Goal: Task Accomplishment & Management: Use online tool/utility

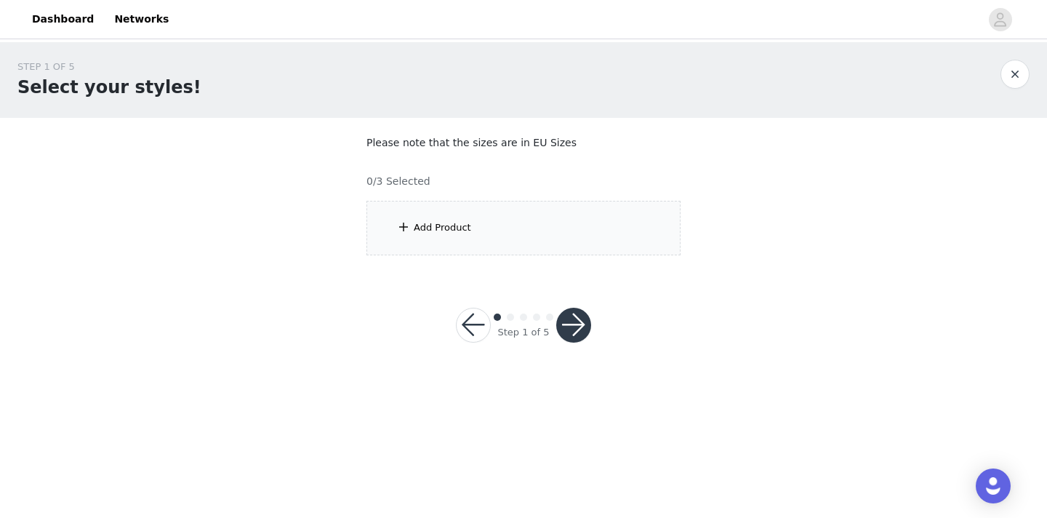
click at [419, 224] on div "Add Product" at bounding box center [442, 227] width 57 height 15
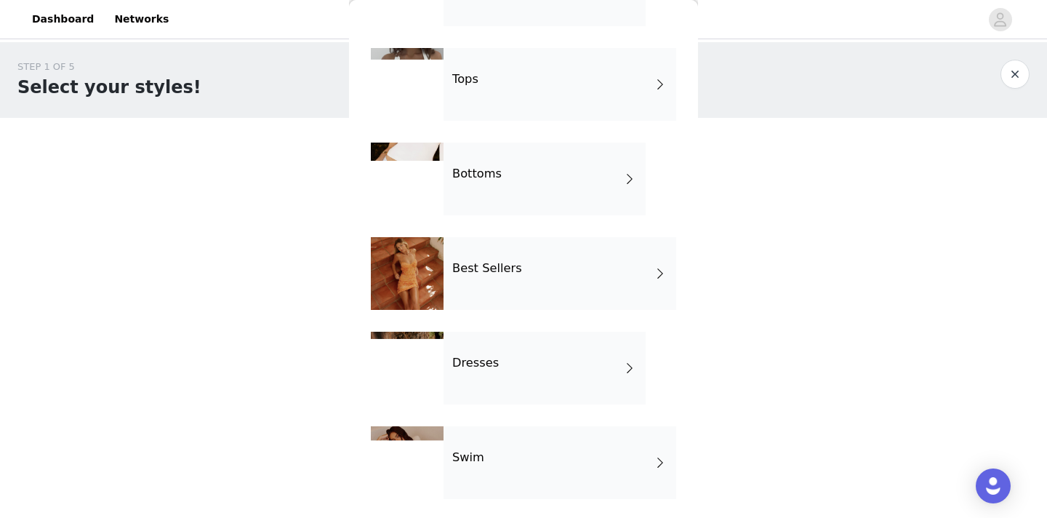
scroll to position [117, 0]
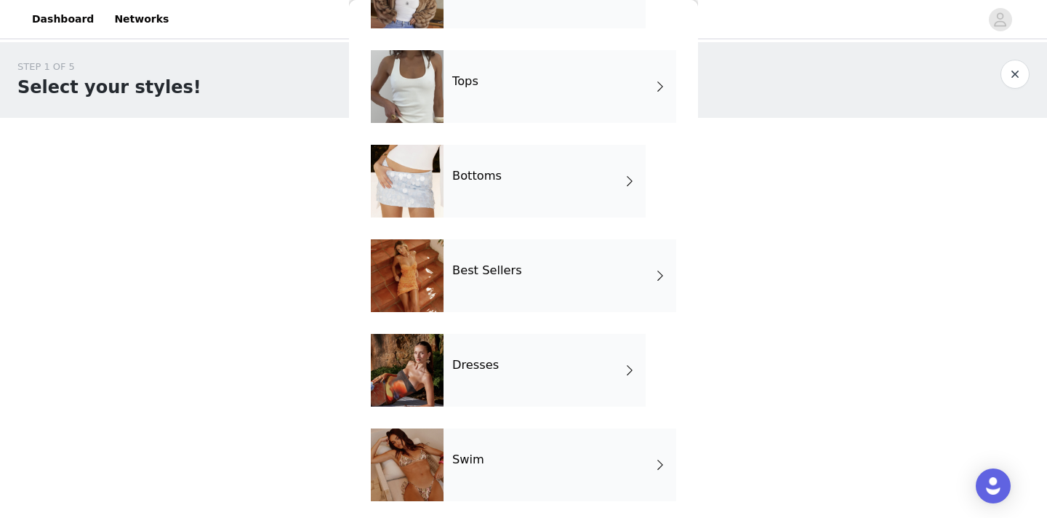
click at [554, 100] on div "Tops" at bounding box center [560, 86] width 233 height 73
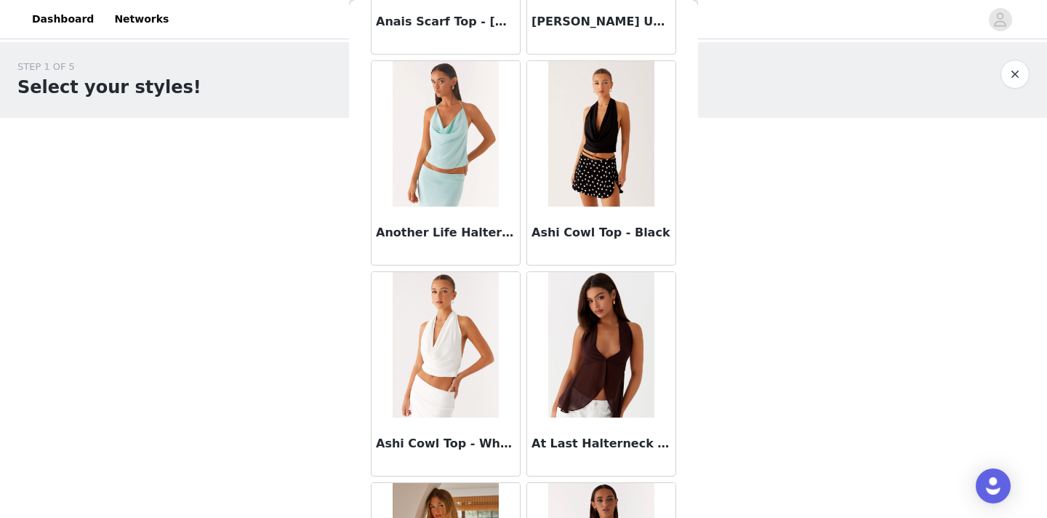
scroll to position [873, 0]
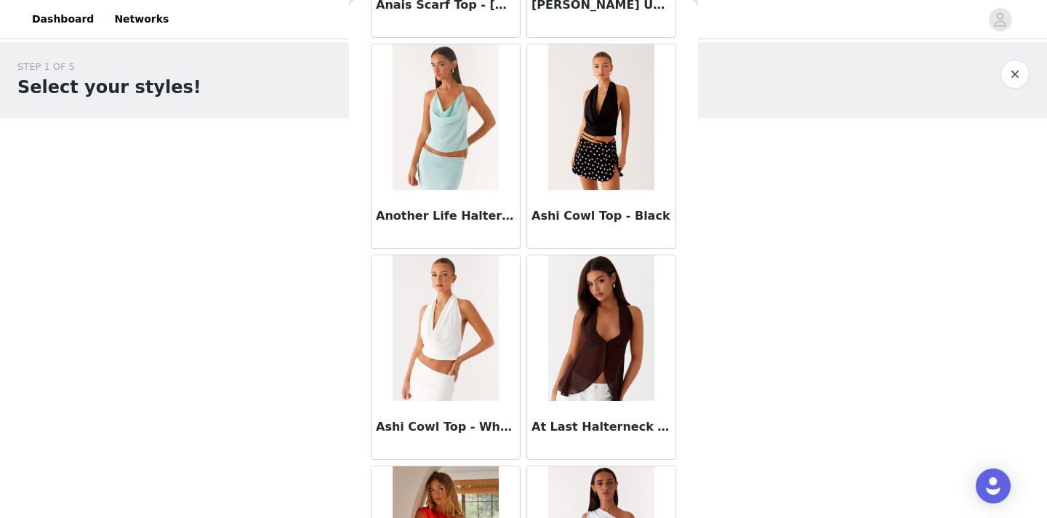
click at [449, 348] on img at bounding box center [445, 327] width 105 height 145
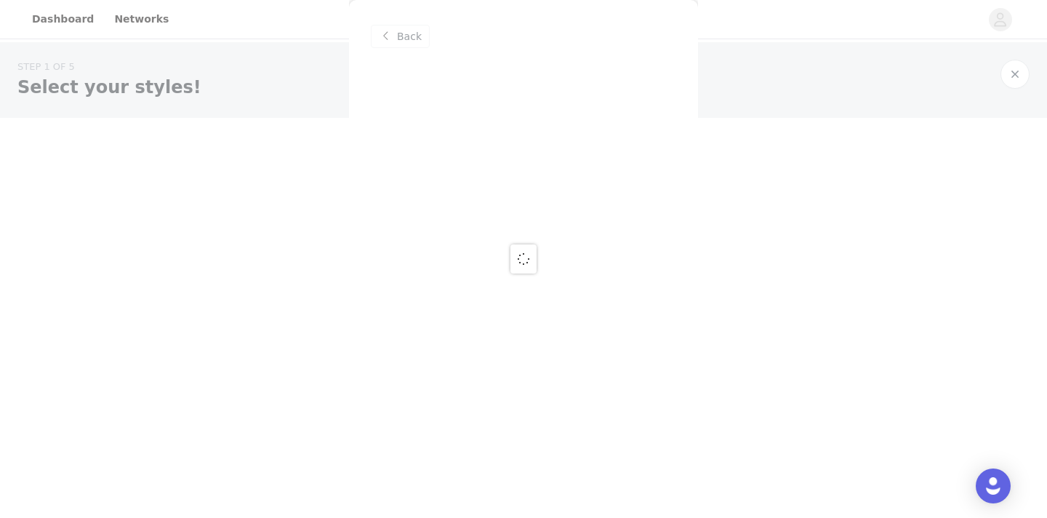
scroll to position [0, 0]
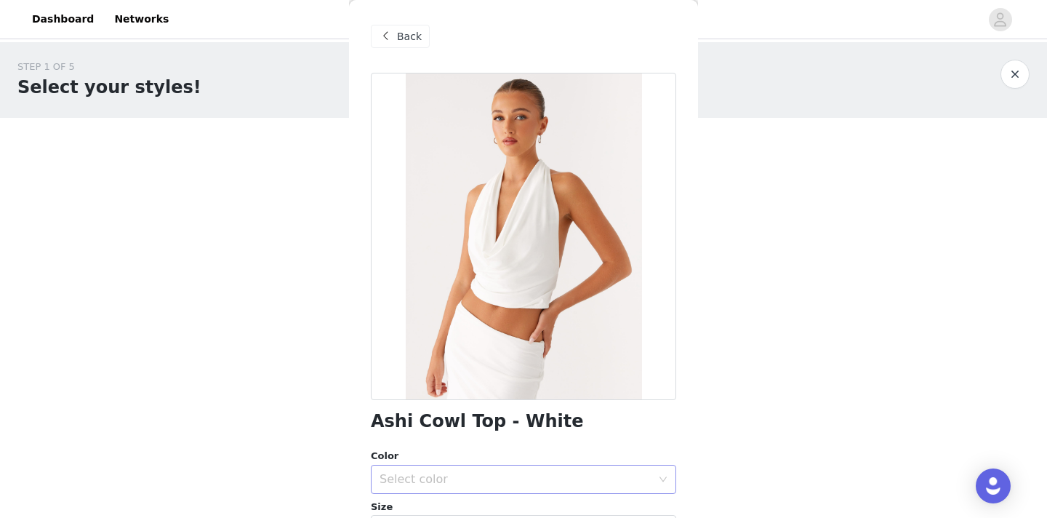
click at [489, 478] on div "Select color" at bounding box center [516, 479] width 272 height 15
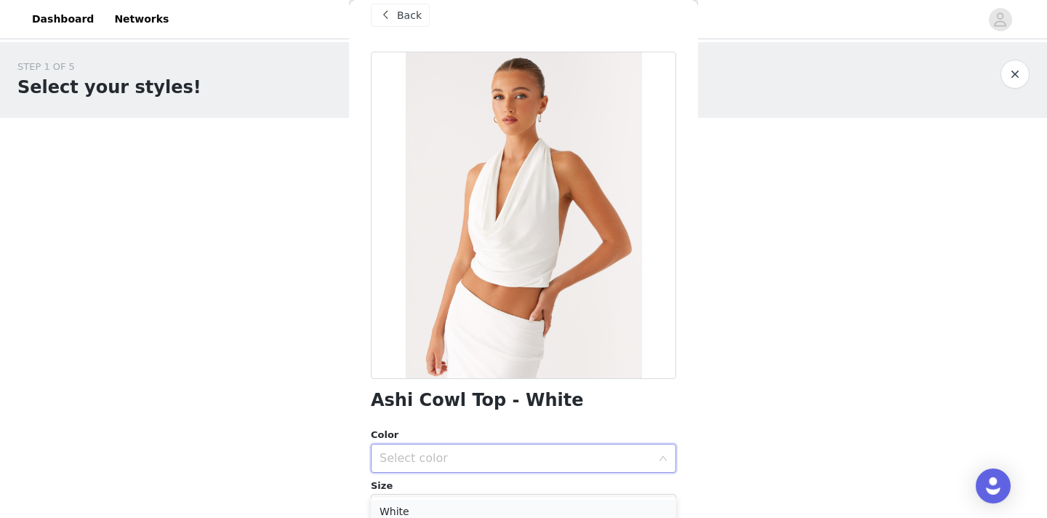
click at [425, 508] on li "White" at bounding box center [523, 511] width 305 height 23
click at [439, 500] on div "Select size" at bounding box center [519, 508] width 279 height 28
click at [440, 504] on div "Select size" at bounding box center [516, 508] width 272 height 15
click at [440, 505] on div "Select size" at bounding box center [516, 508] width 272 height 15
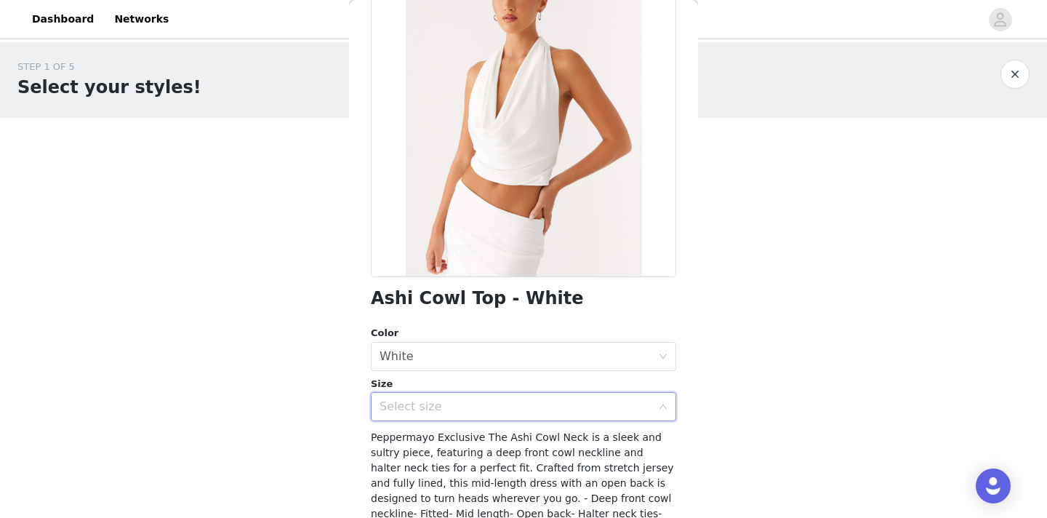
click at [501, 401] on div "Select size" at bounding box center [516, 406] width 272 height 15
click at [589, 417] on div "Select size" at bounding box center [519, 407] width 279 height 28
click at [473, 419] on div "Select size" at bounding box center [519, 407] width 279 height 28
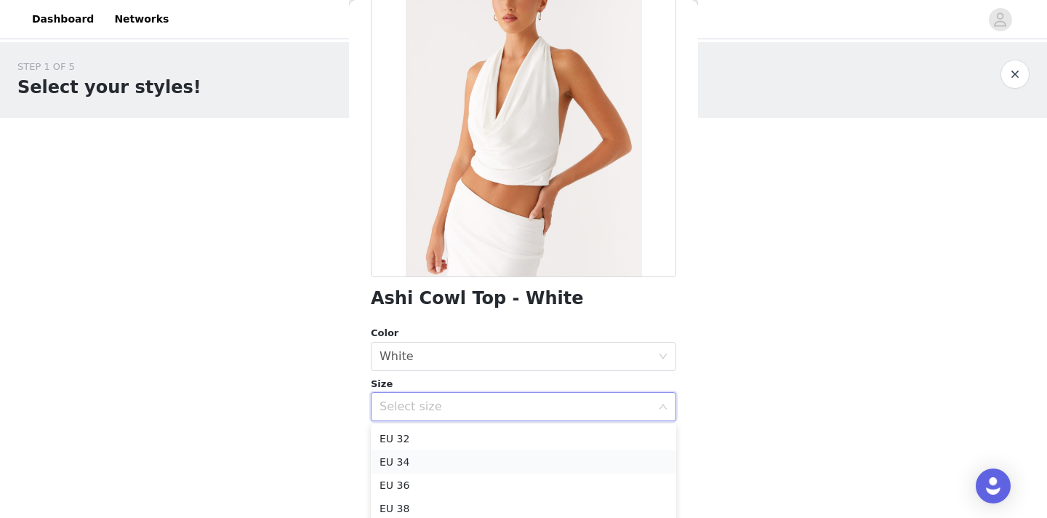
click at [438, 454] on li "EU 34" at bounding box center [523, 461] width 305 height 23
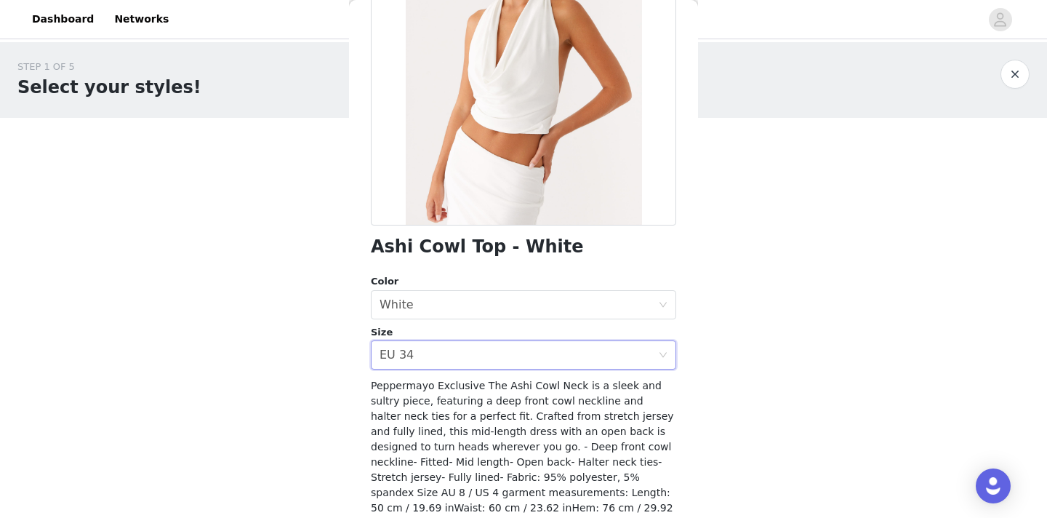
scroll to position [249, 0]
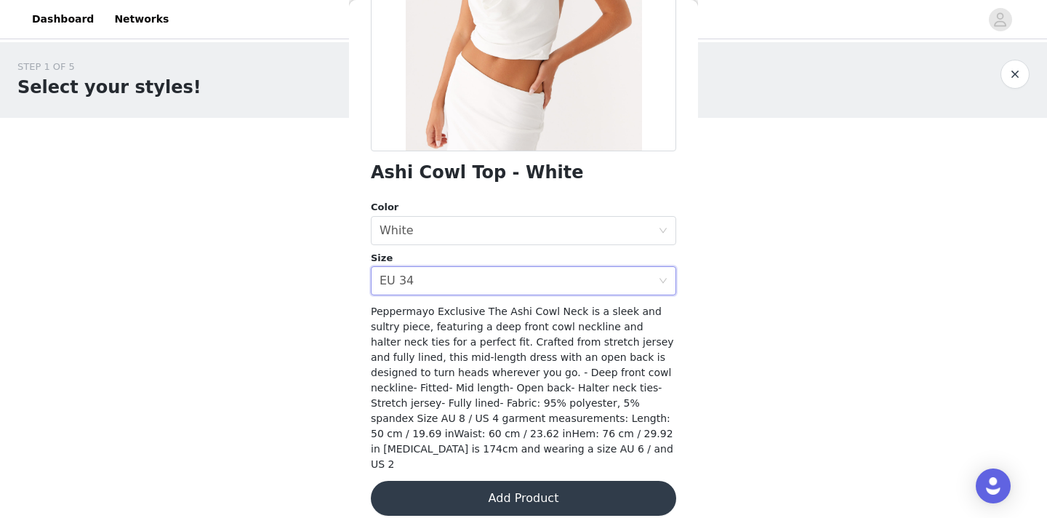
click at [534, 489] on button "Add Product" at bounding box center [523, 498] width 305 height 35
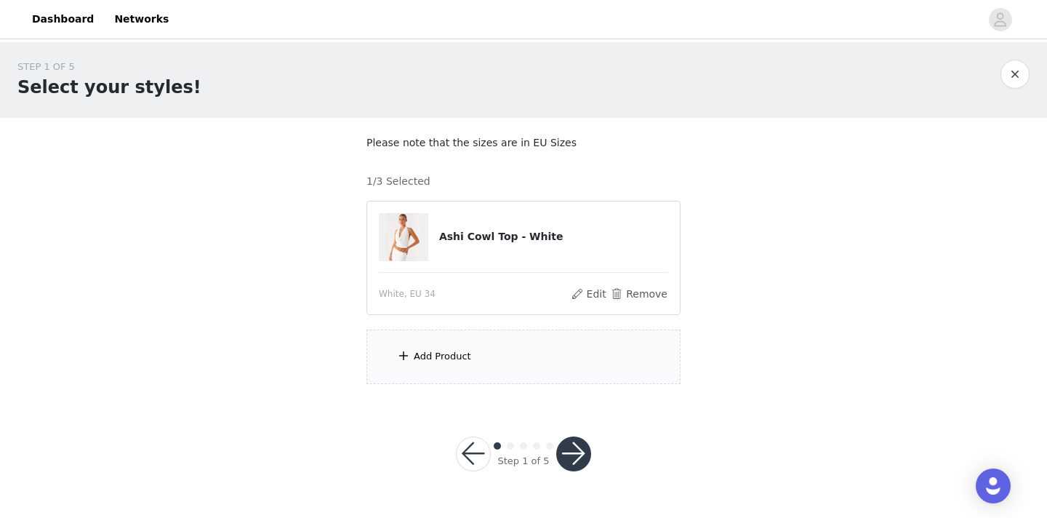
click at [488, 358] on div "Add Product" at bounding box center [523, 356] width 314 height 55
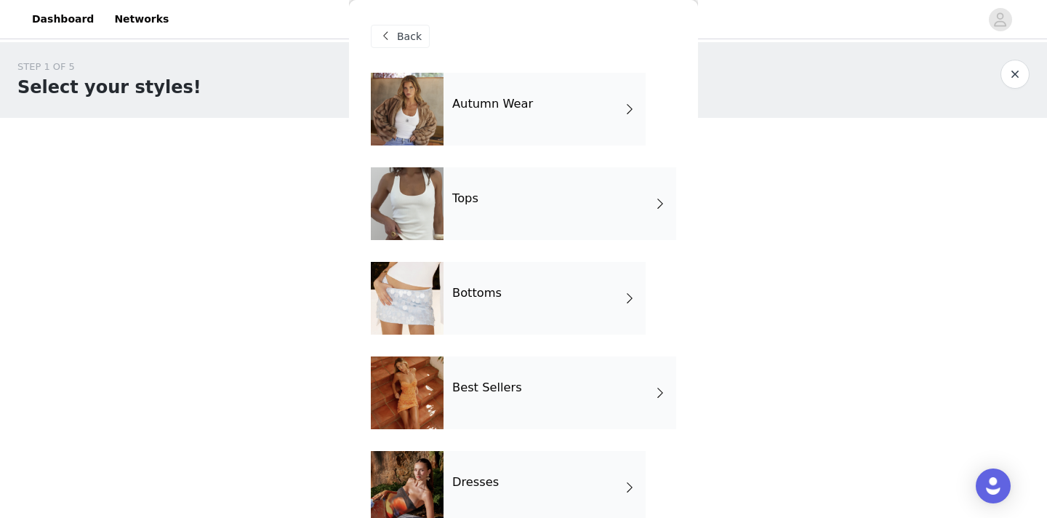
click at [509, 300] on div "Bottoms" at bounding box center [545, 298] width 202 height 73
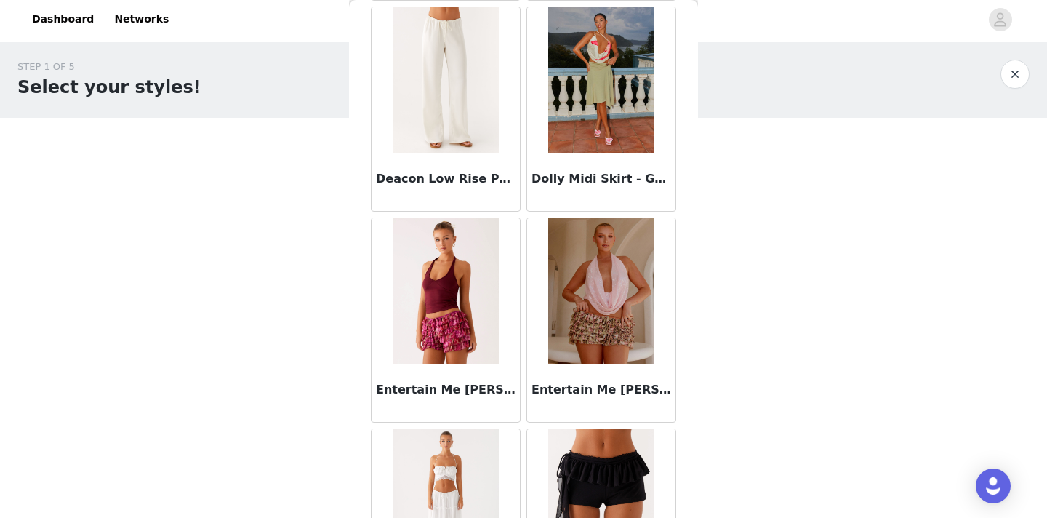
scroll to position [1707, 0]
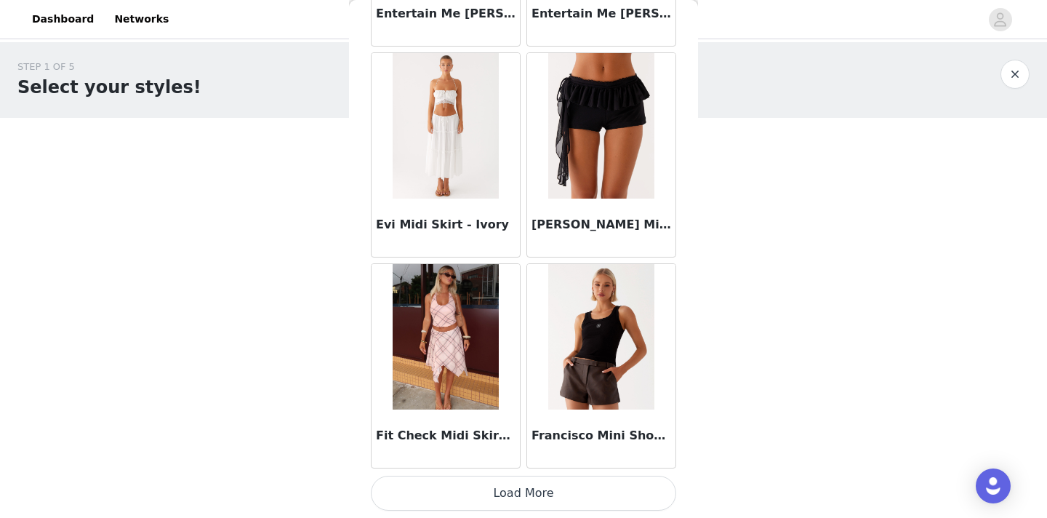
click at [632, 490] on button "Load More" at bounding box center [523, 493] width 305 height 35
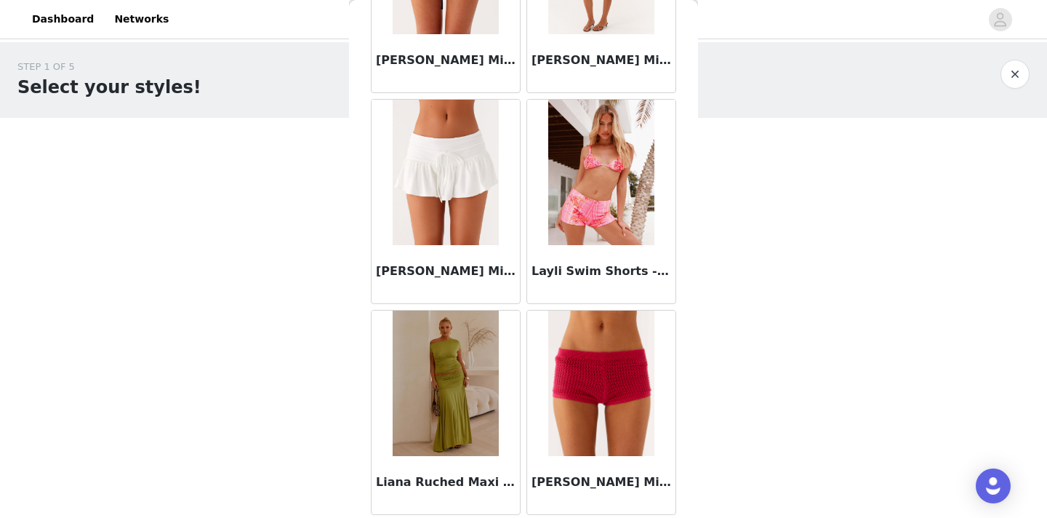
scroll to position [3816, 0]
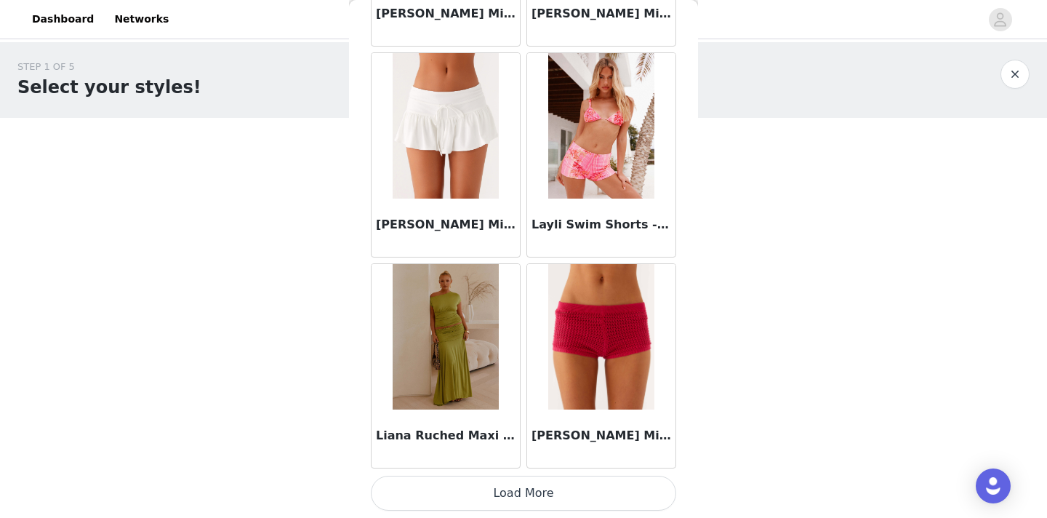
click at [585, 489] on button "Load More" at bounding box center [523, 493] width 305 height 35
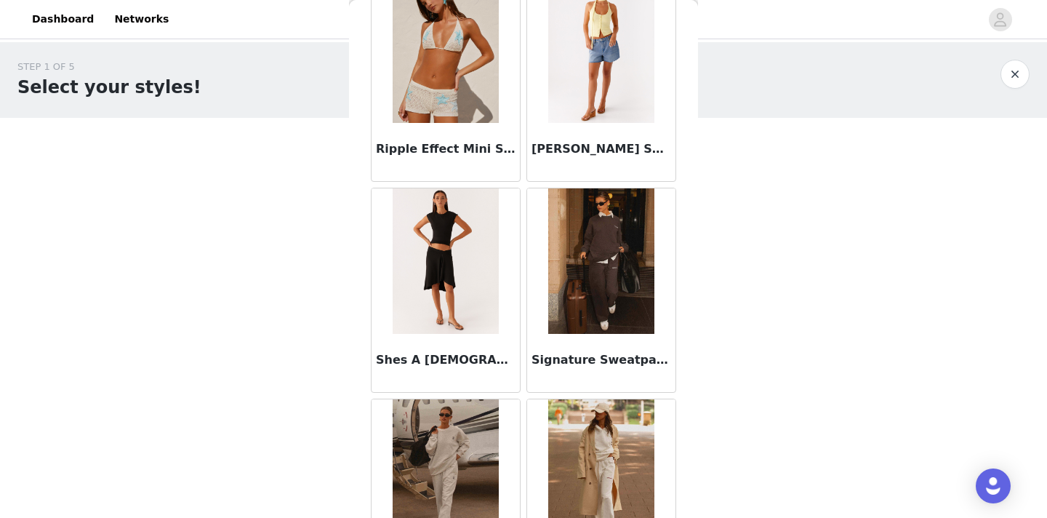
scroll to position [5925, 0]
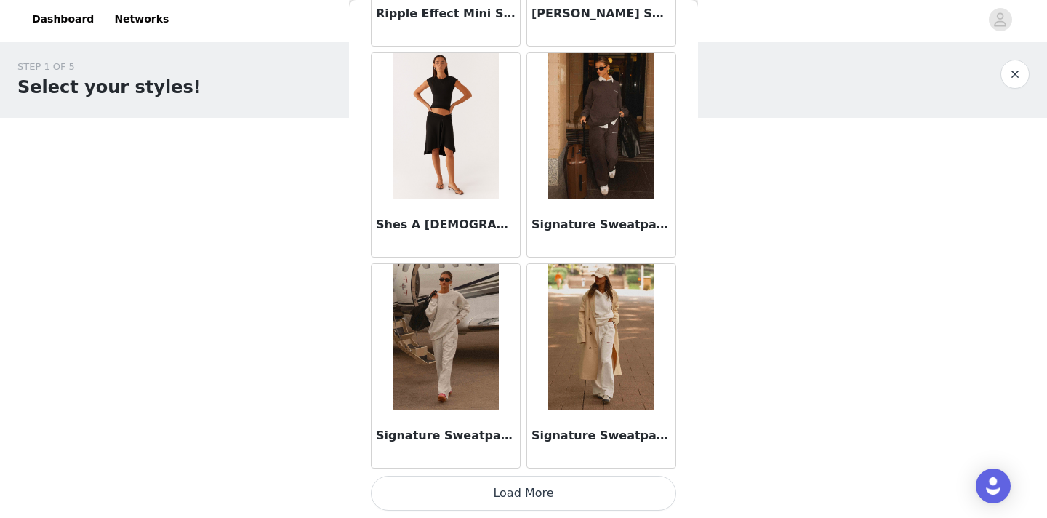
click at [556, 495] on button "Load More" at bounding box center [523, 493] width 305 height 35
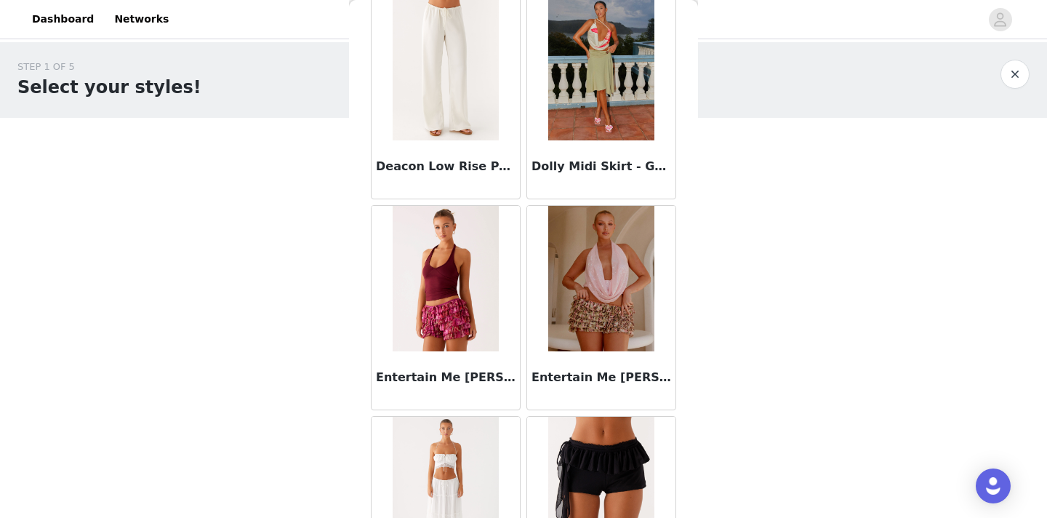
scroll to position [0, 0]
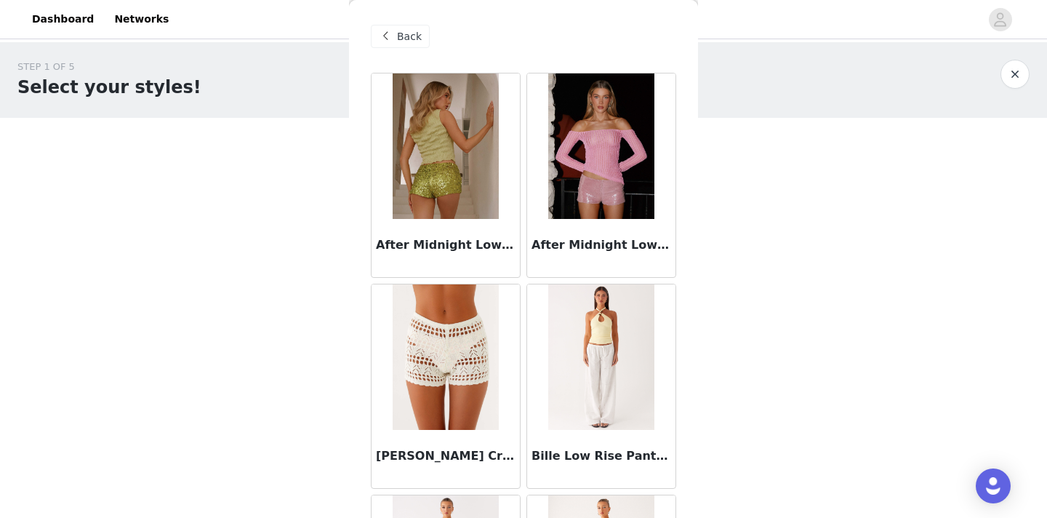
click at [406, 33] on span "Back" at bounding box center [409, 36] width 25 height 15
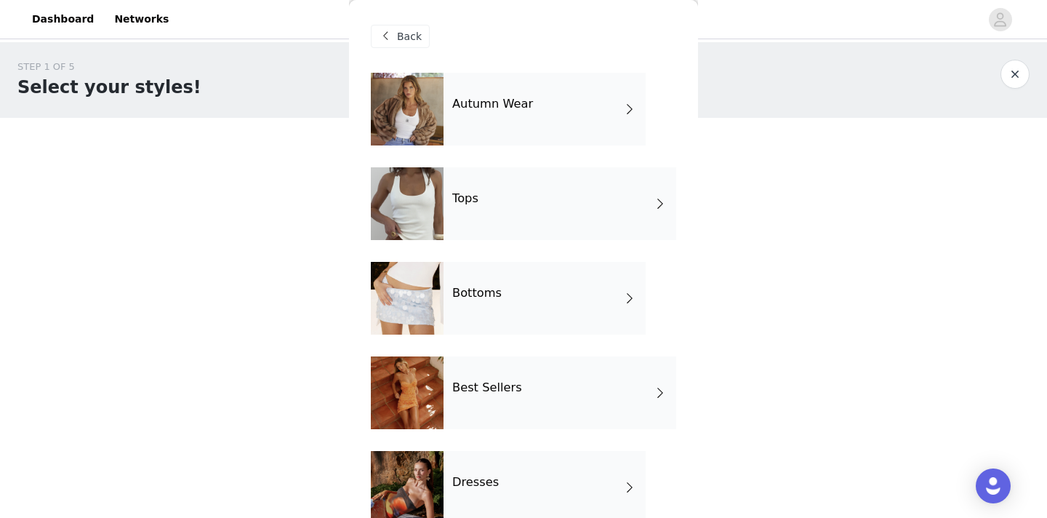
click at [532, 231] on div "Tops" at bounding box center [560, 203] width 233 height 73
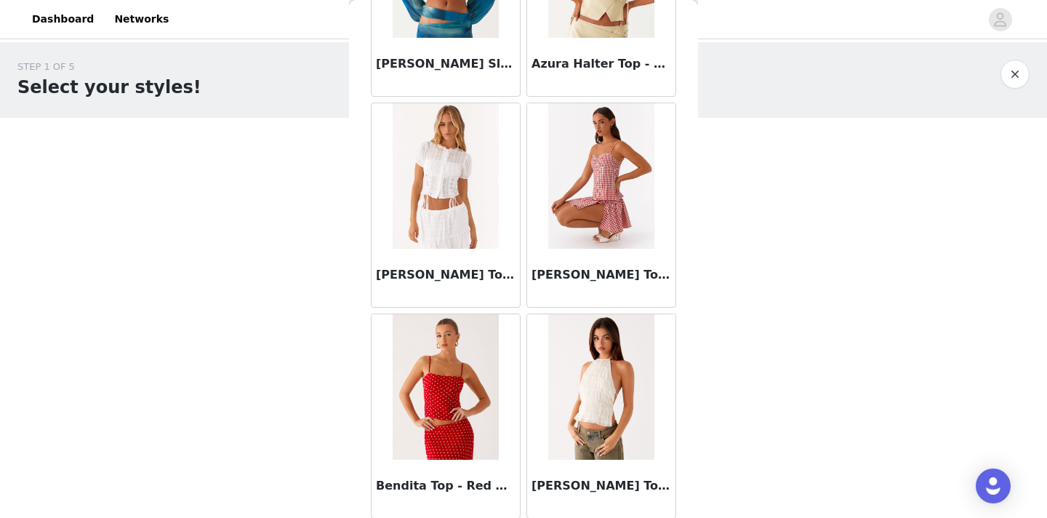
scroll to position [1707, 0]
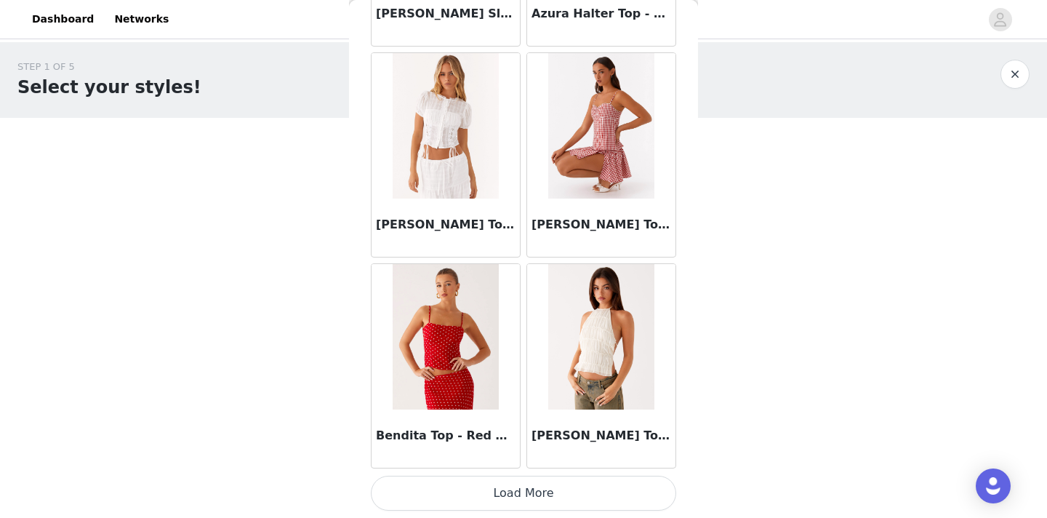
click at [593, 503] on button "Load More" at bounding box center [523, 493] width 305 height 35
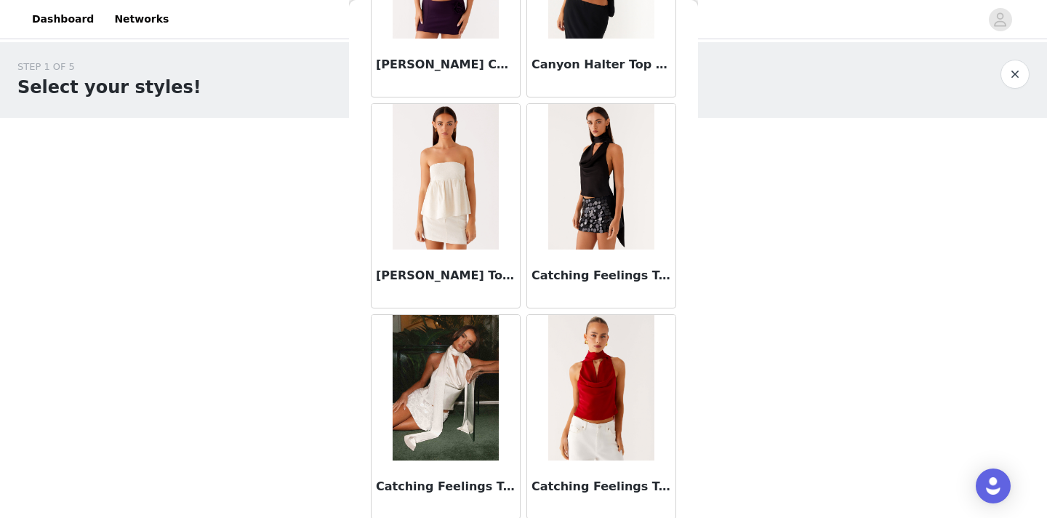
scroll to position [3816, 0]
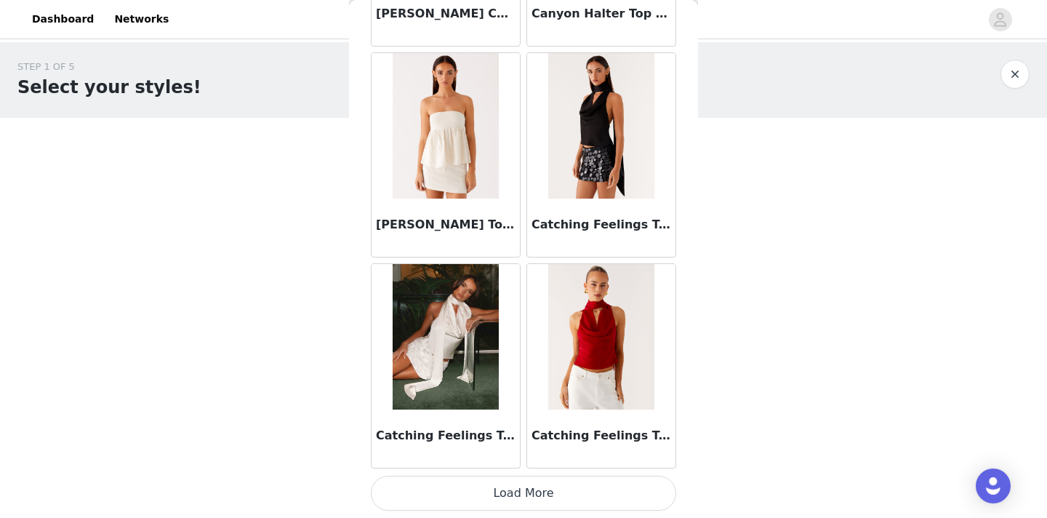
click at [556, 489] on button "Load More" at bounding box center [523, 493] width 305 height 35
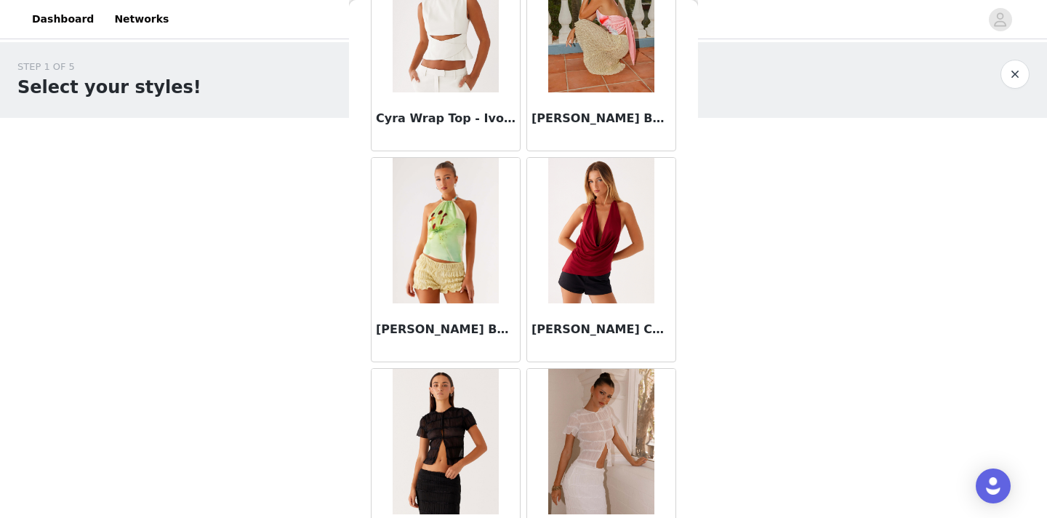
scroll to position [5925, 0]
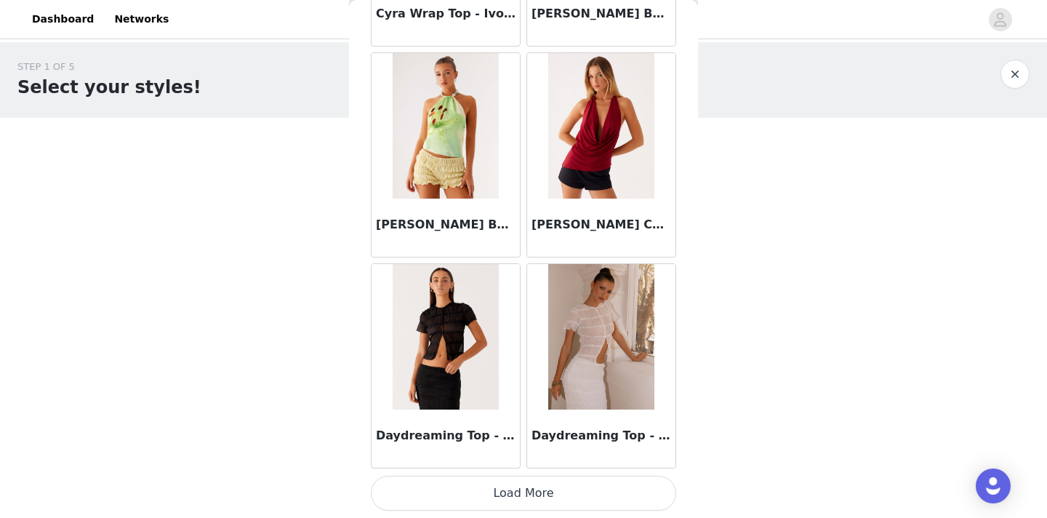
click at [519, 494] on button "Load More" at bounding box center [523, 493] width 305 height 35
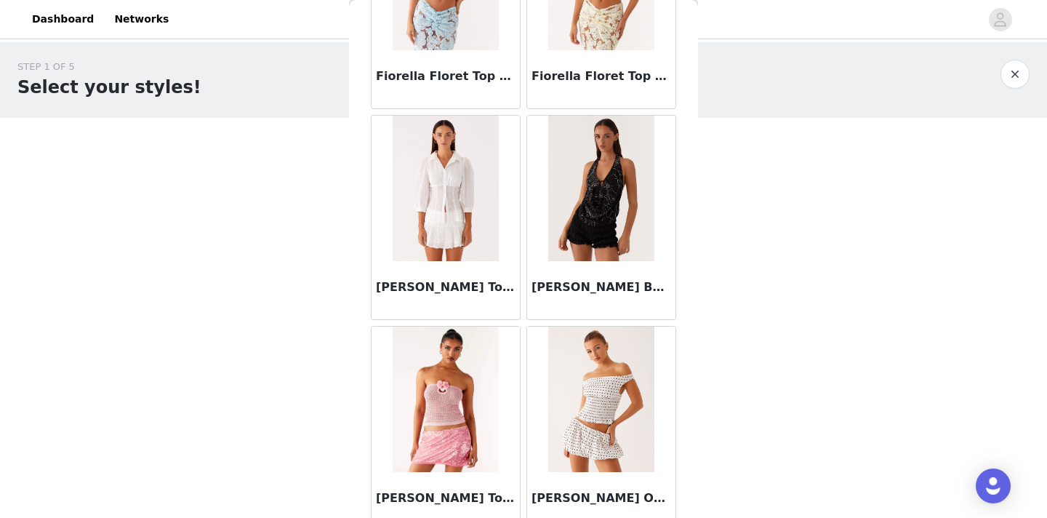
scroll to position [8034, 0]
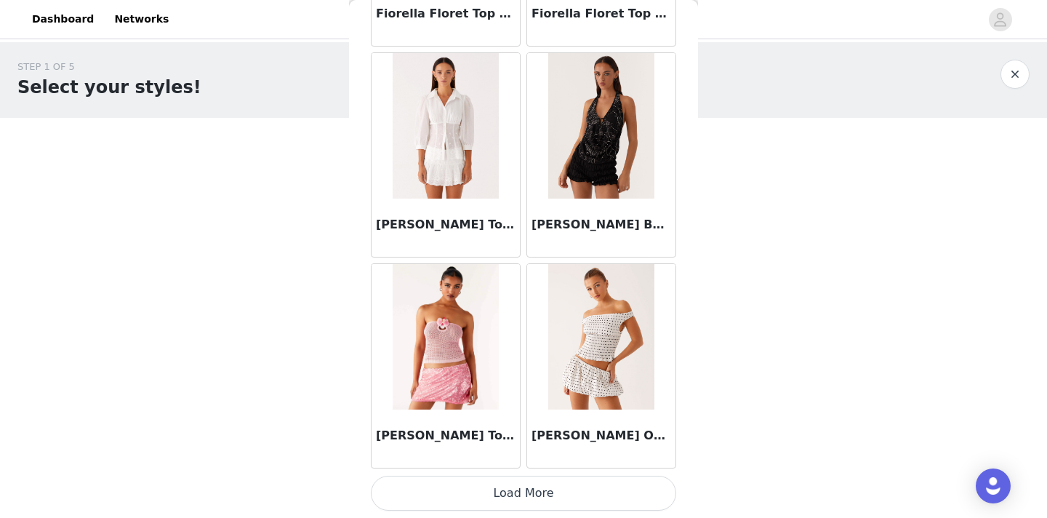
click at [583, 486] on button "Load More" at bounding box center [523, 493] width 305 height 35
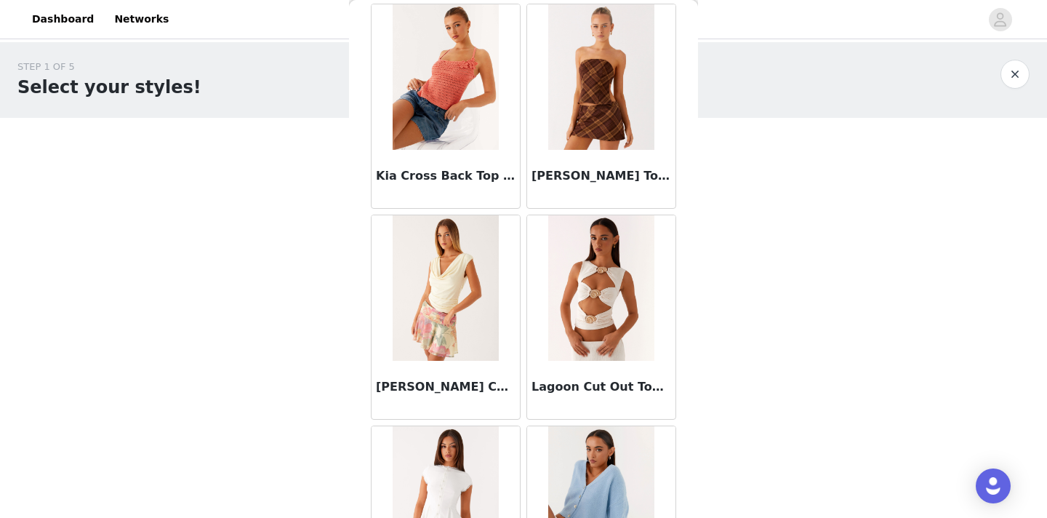
scroll to position [10143, 0]
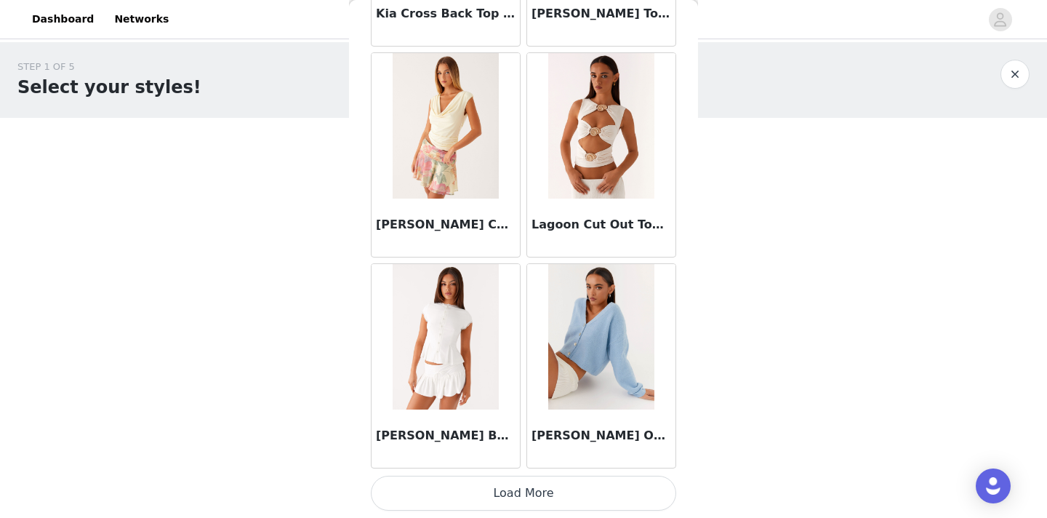
click at [617, 494] on button "Load More" at bounding box center [523, 493] width 305 height 35
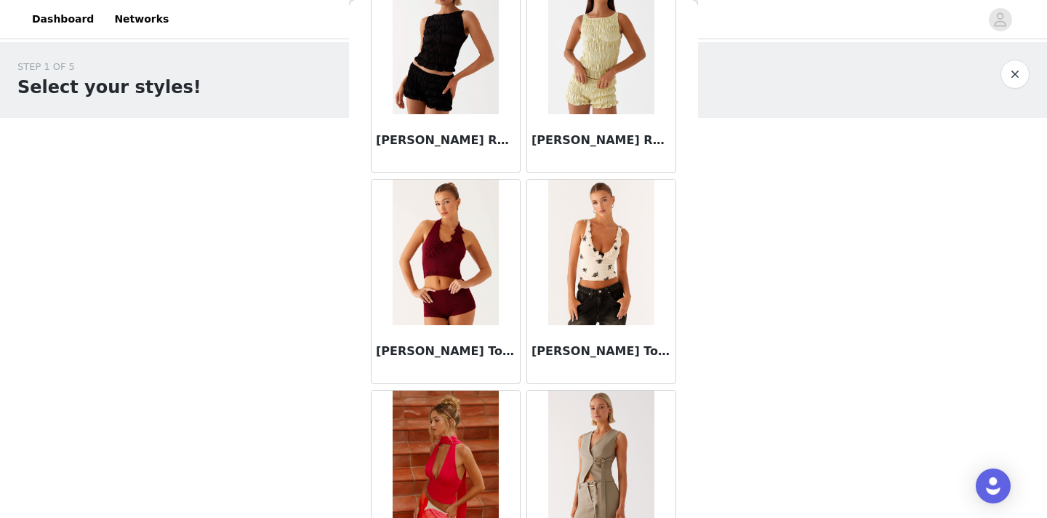
scroll to position [12251, 0]
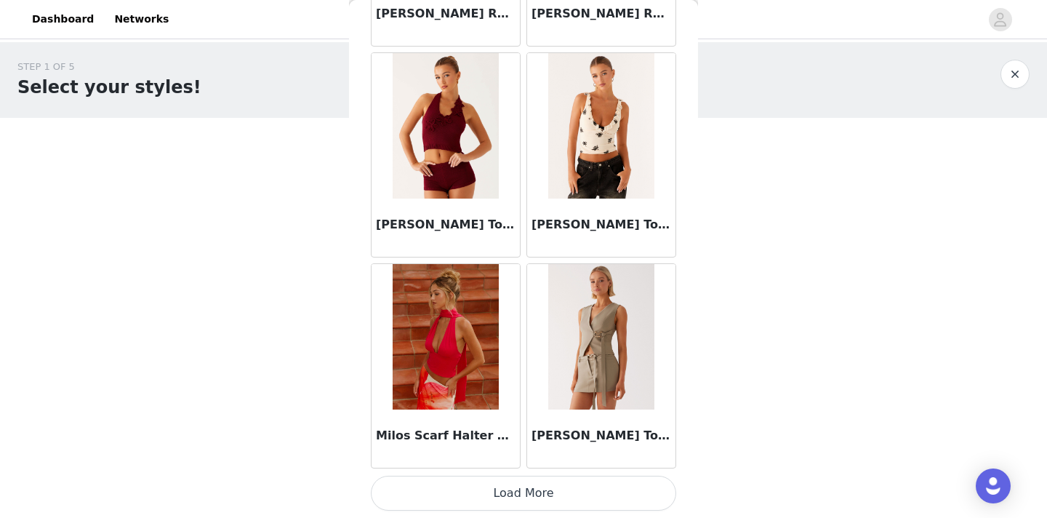
click at [548, 499] on button "Load More" at bounding box center [523, 493] width 305 height 35
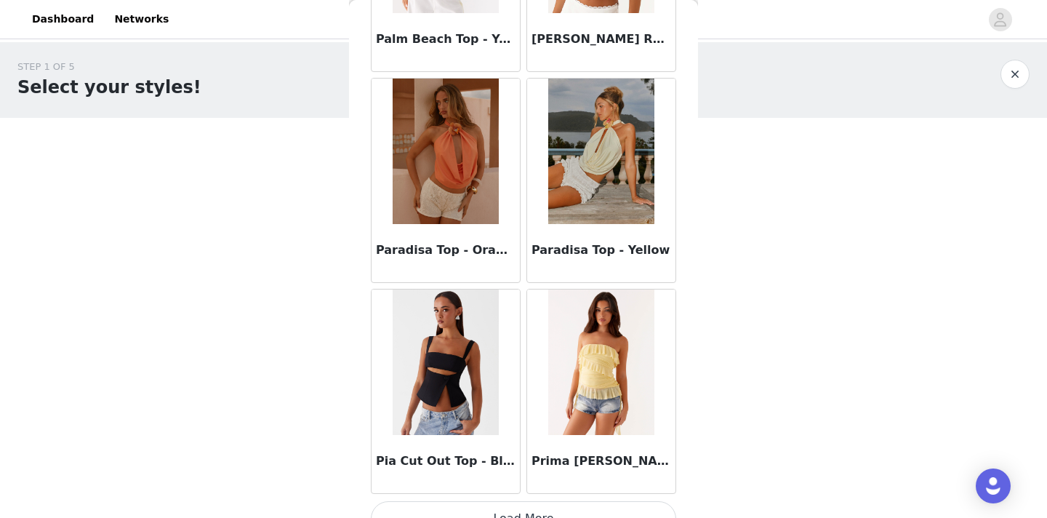
scroll to position [14360, 0]
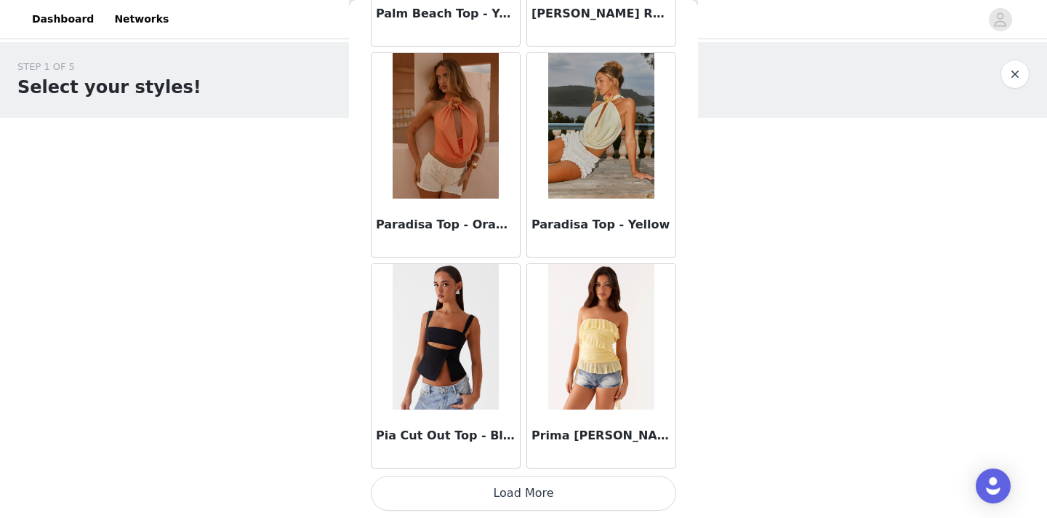
click at [589, 500] on button "Load More" at bounding box center [523, 493] width 305 height 35
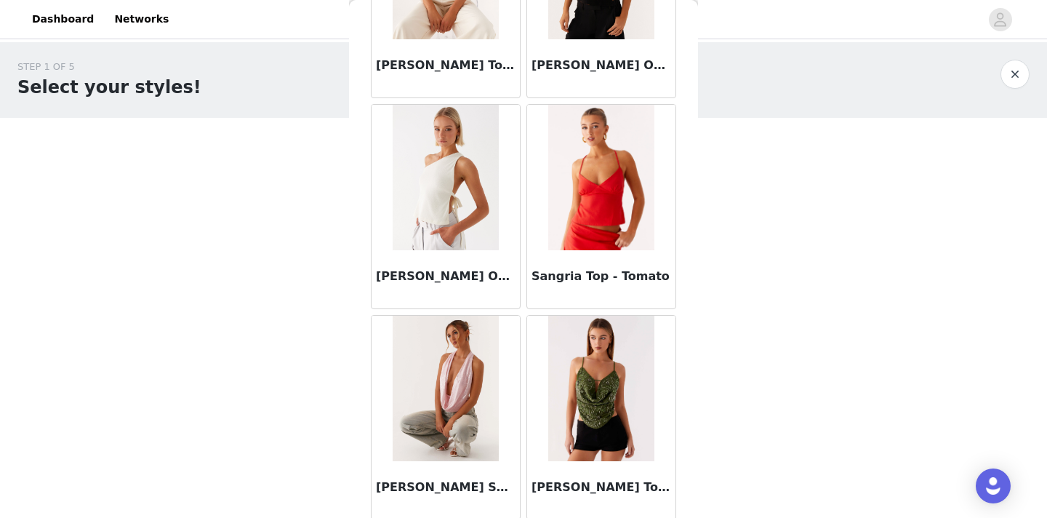
scroll to position [16469, 0]
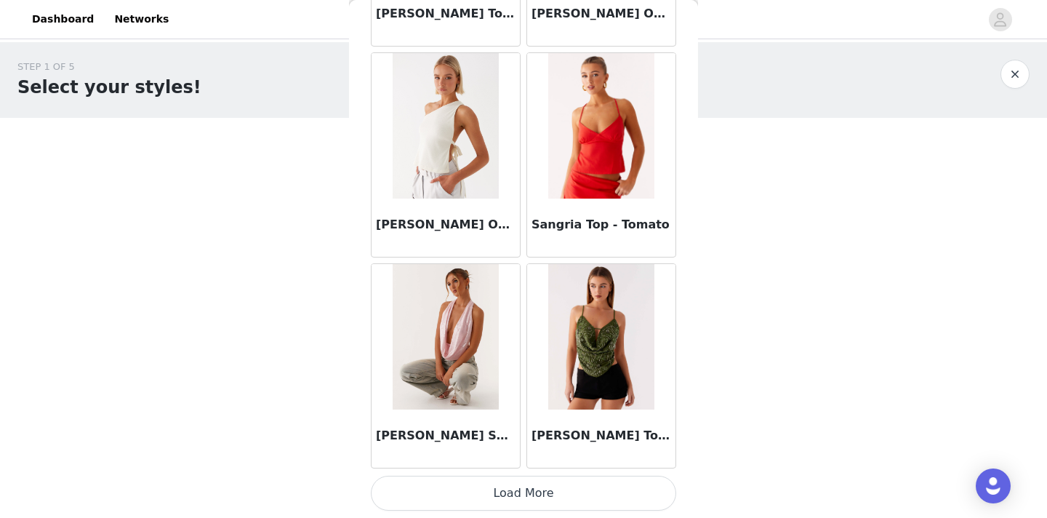
click at [528, 489] on button "Load More" at bounding box center [523, 493] width 305 height 35
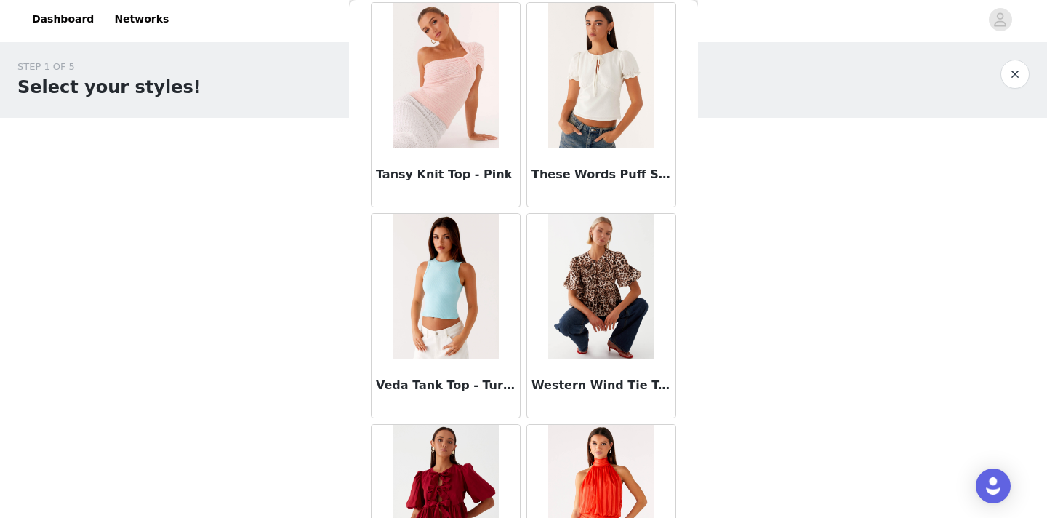
scroll to position [18578, 0]
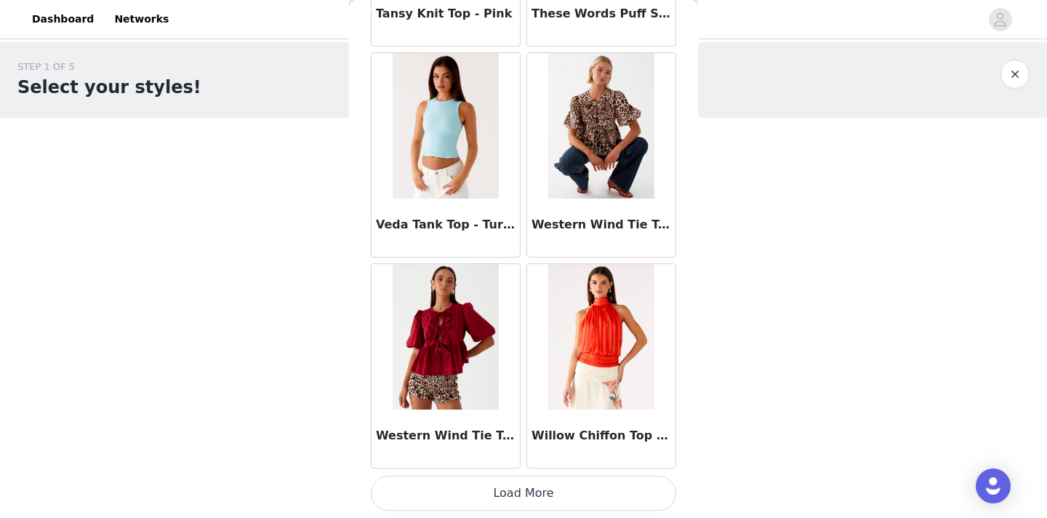
click at [555, 497] on button "Load More" at bounding box center [523, 493] width 305 height 35
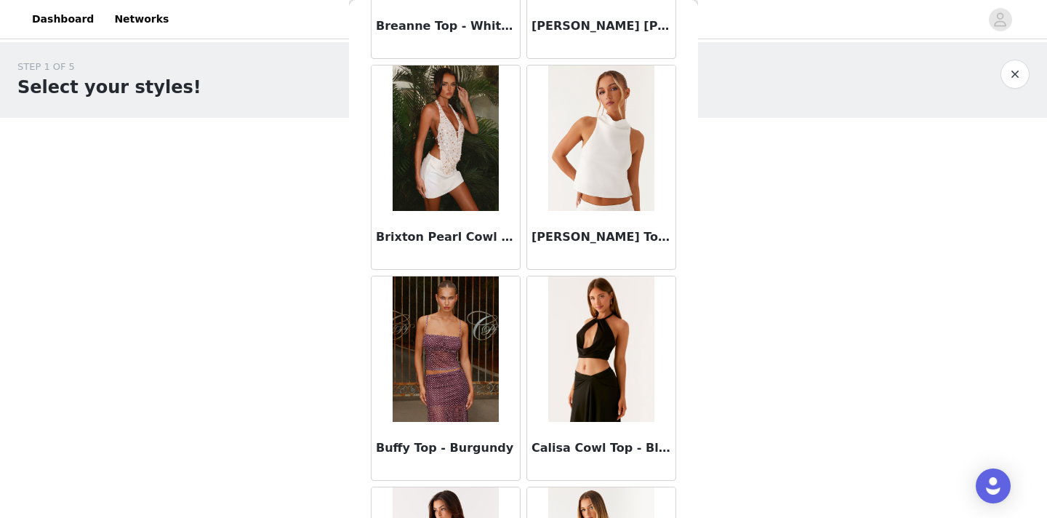
scroll to position [3032, 0]
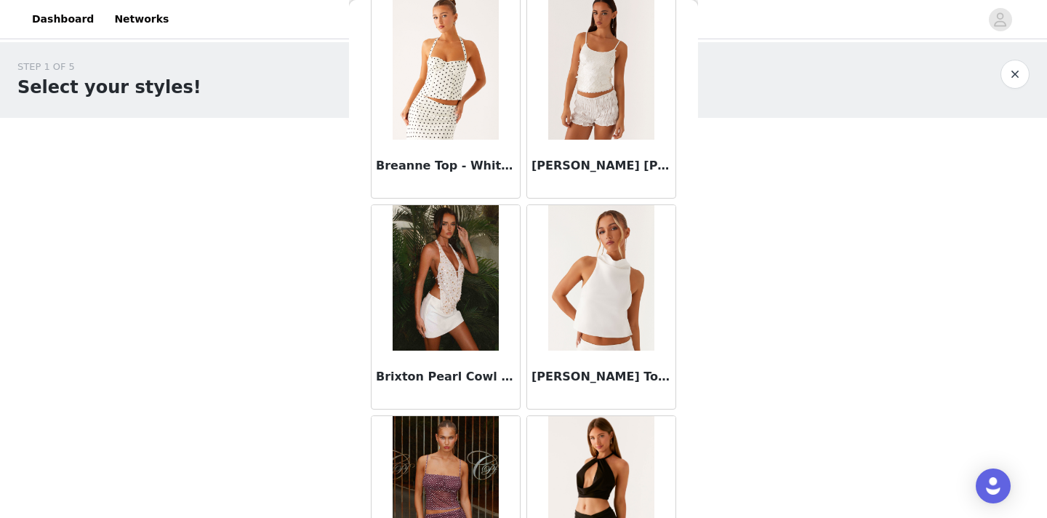
click at [454, 276] on img at bounding box center [445, 277] width 105 height 145
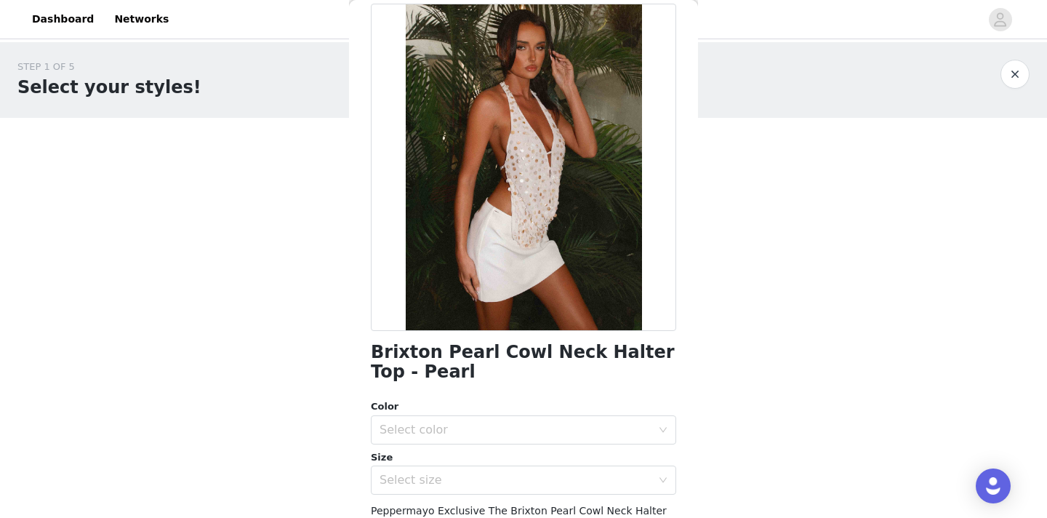
scroll to position [77, 0]
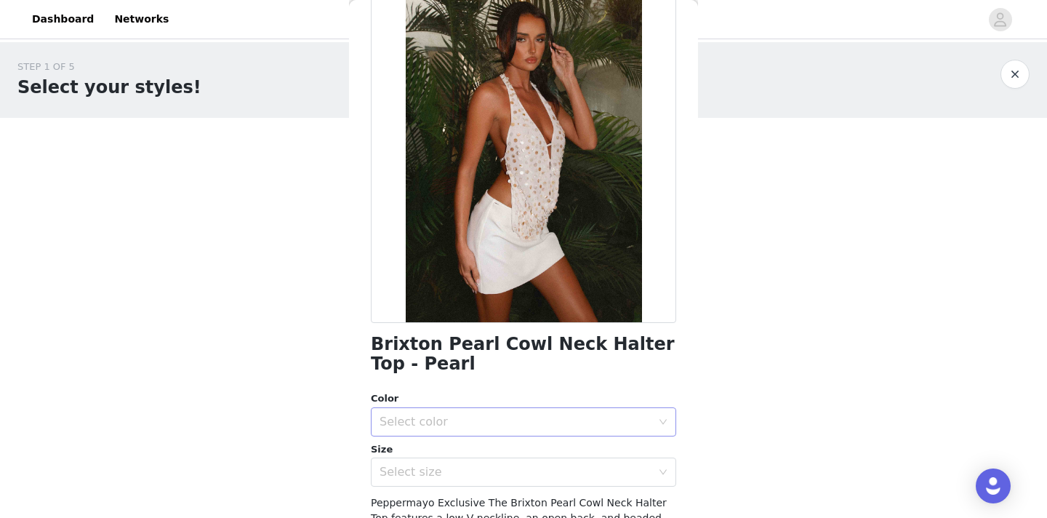
click at [452, 419] on div "Select color" at bounding box center [516, 421] width 272 height 15
click at [441, 452] on li "Pearl" at bounding box center [523, 453] width 305 height 23
click at [434, 473] on div "Select size" at bounding box center [516, 472] width 272 height 15
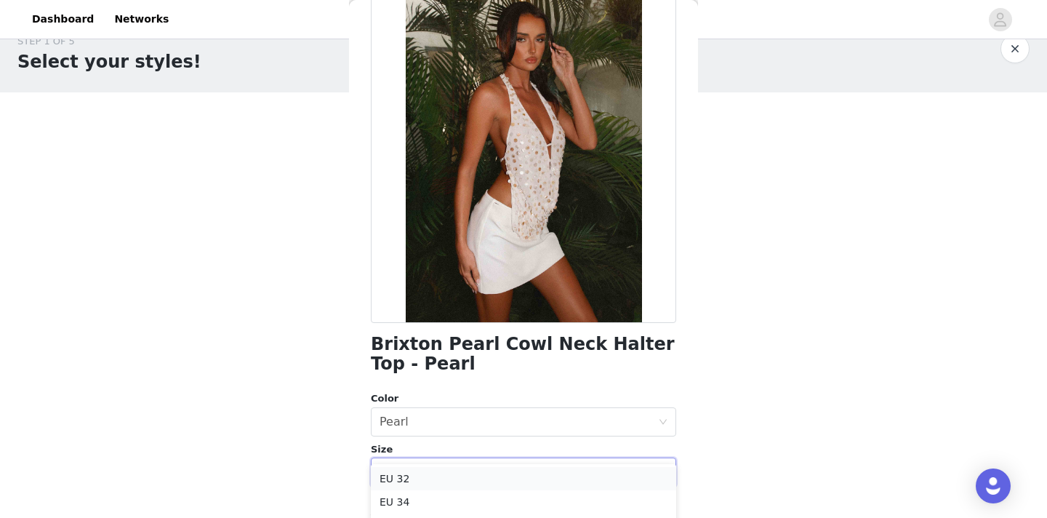
scroll to position [26, 0]
click at [418, 500] on li "EU 34" at bounding box center [523, 500] width 305 height 23
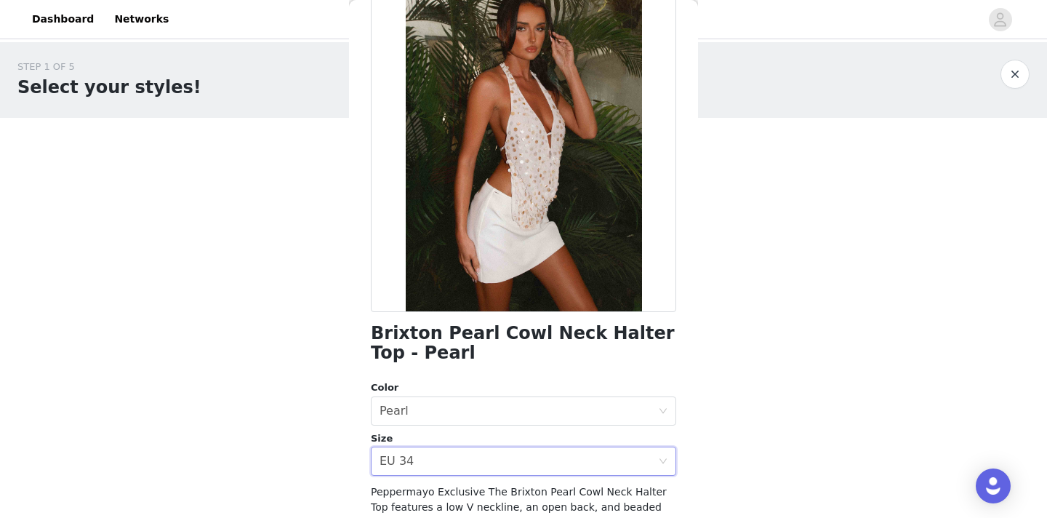
scroll to position [0, 0]
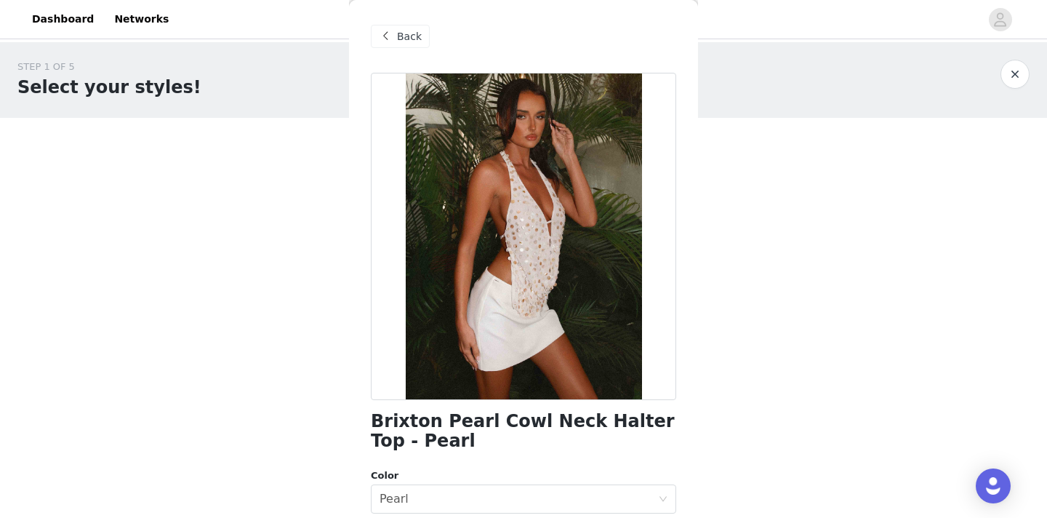
click at [396, 40] on div "Back" at bounding box center [400, 36] width 59 height 23
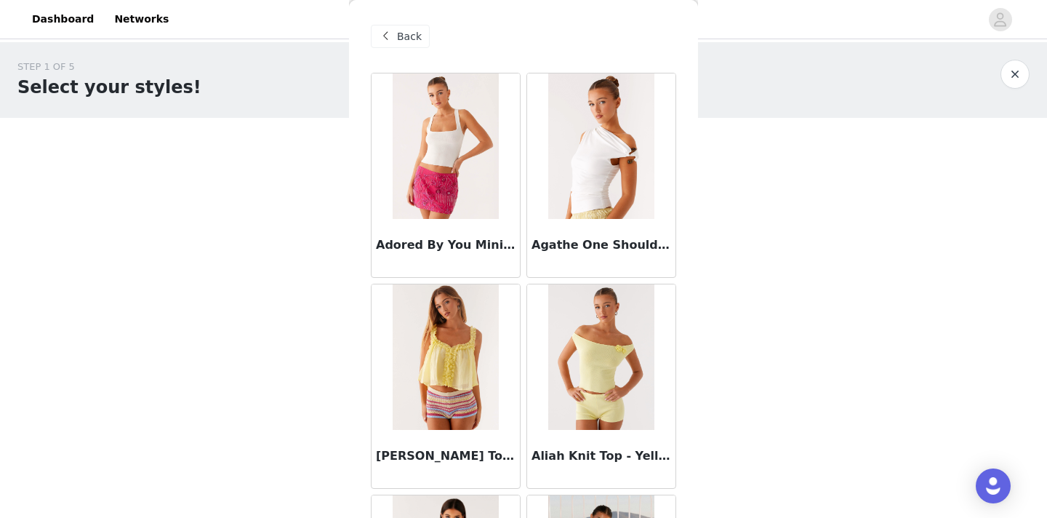
click at [414, 43] on span "Back" at bounding box center [409, 36] width 25 height 15
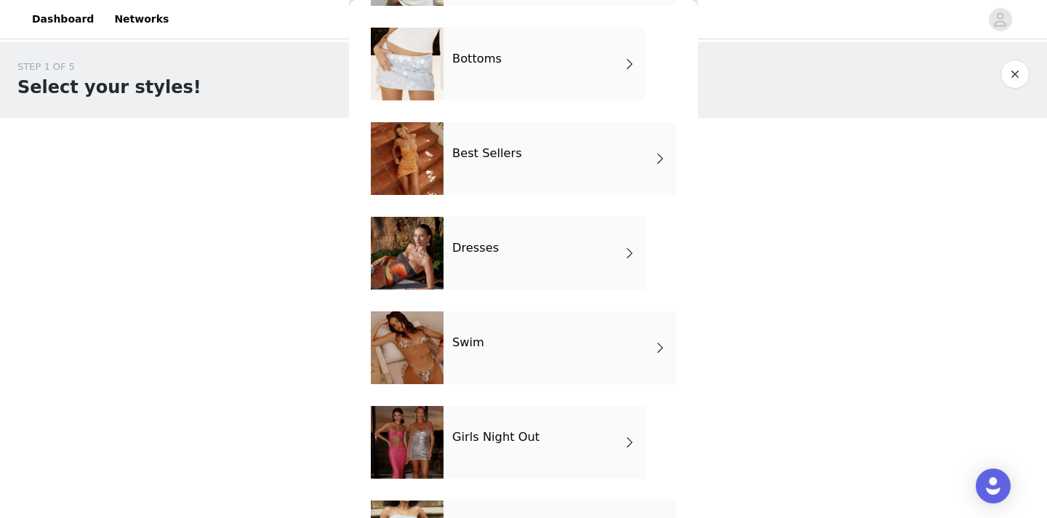
scroll to position [143, 0]
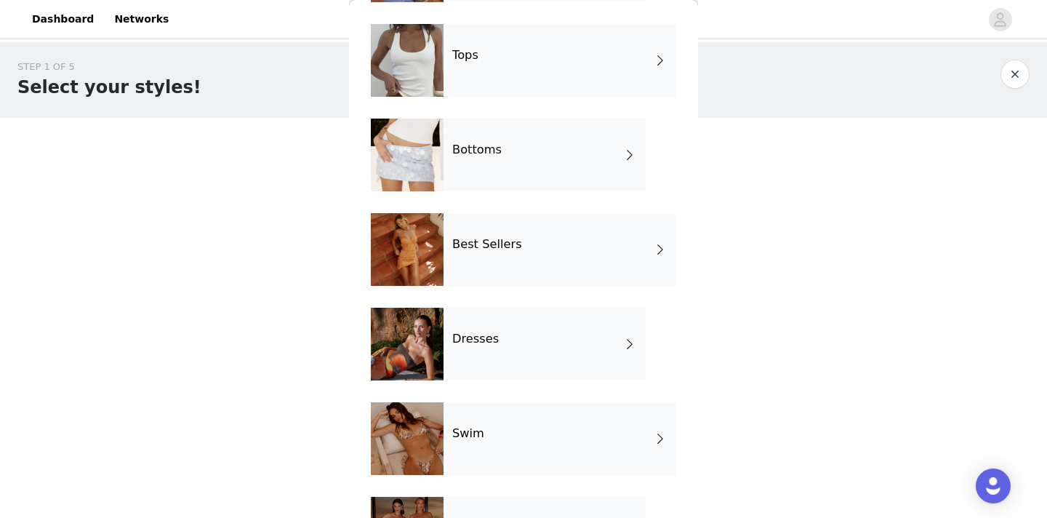
click at [473, 350] on div "Dresses" at bounding box center [545, 344] width 202 height 73
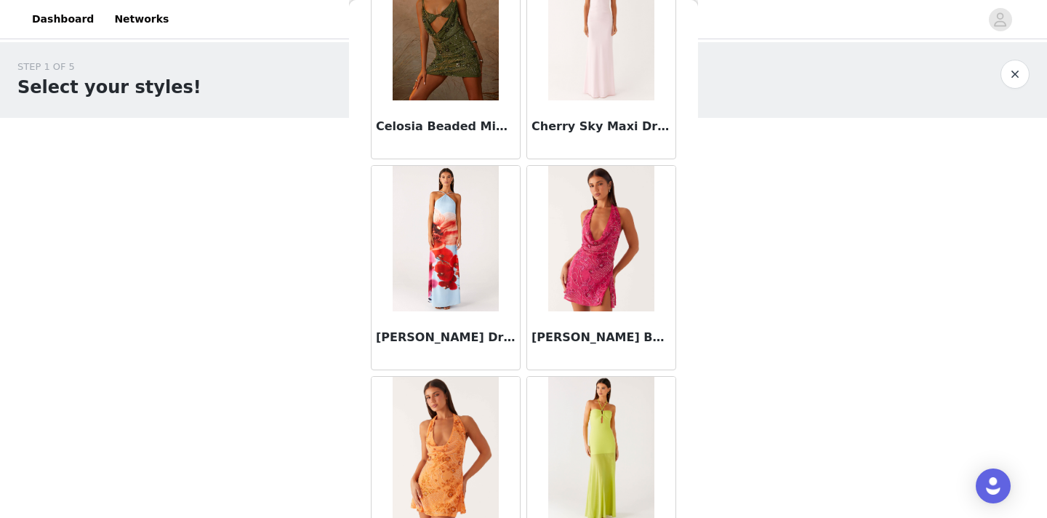
scroll to position [1707, 0]
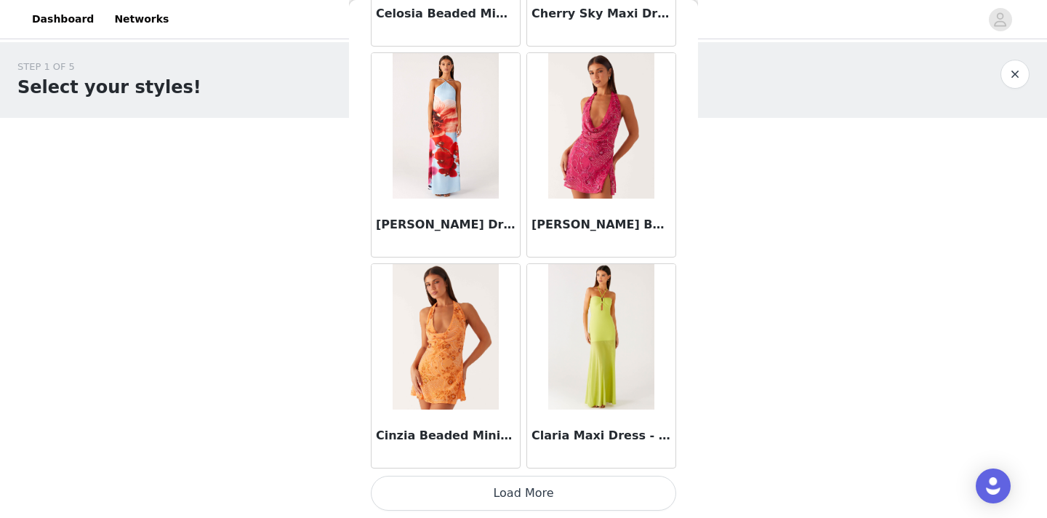
click at [460, 497] on button "Load More" at bounding box center [523, 493] width 305 height 35
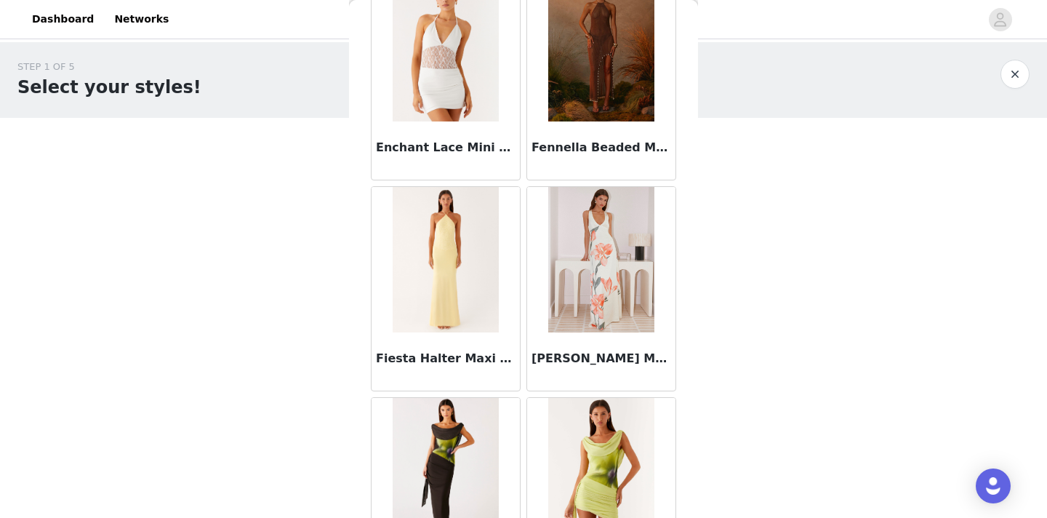
scroll to position [3816, 0]
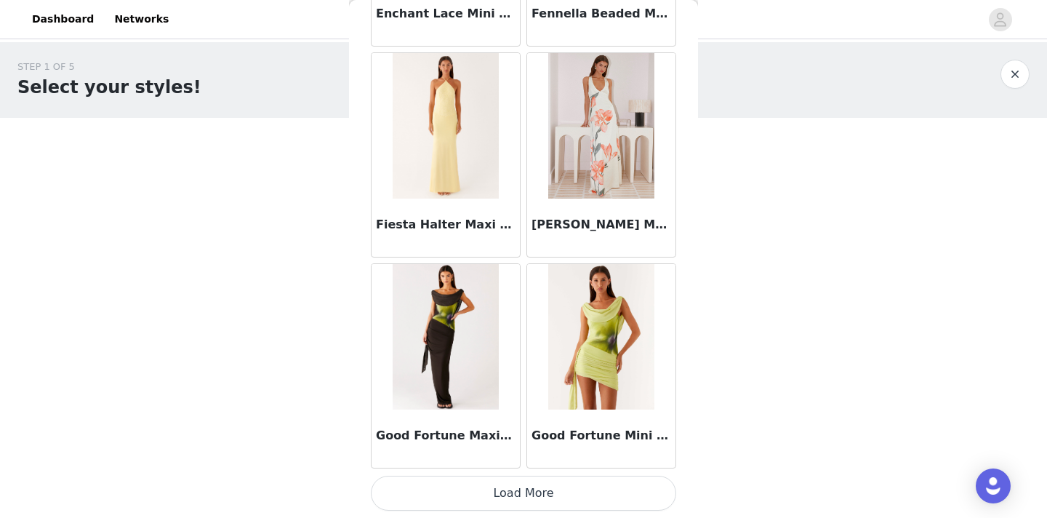
click at [532, 485] on button "Load More" at bounding box center [523, 493] width 305 height 35
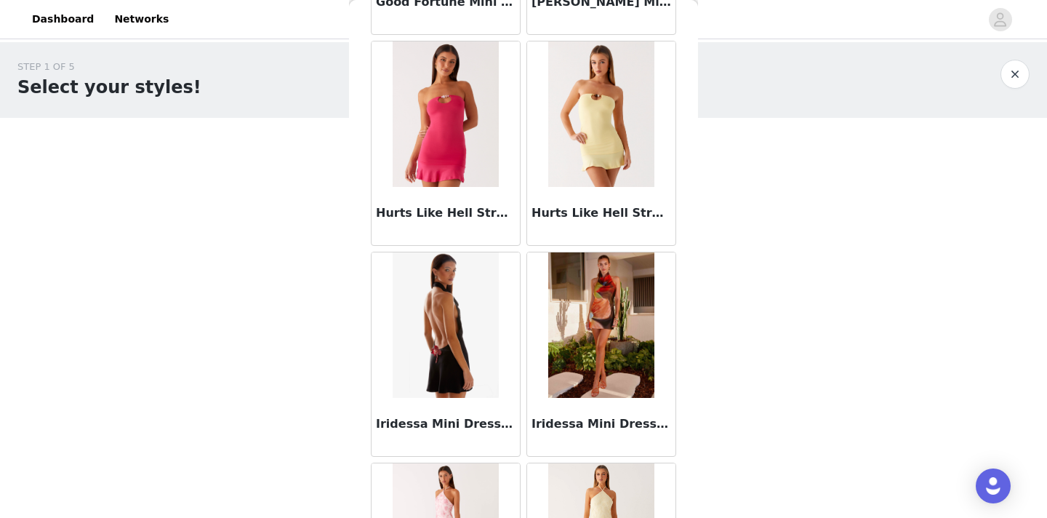
scroll to position [4606, 0]
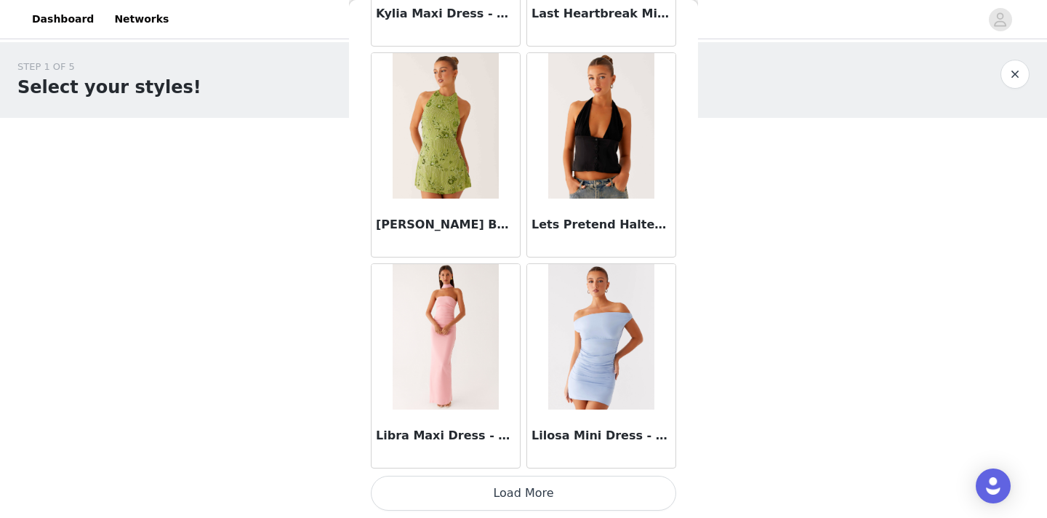
click at [540, 497] on button "Load More" at bounding box center [523, 493] width 305 height 35
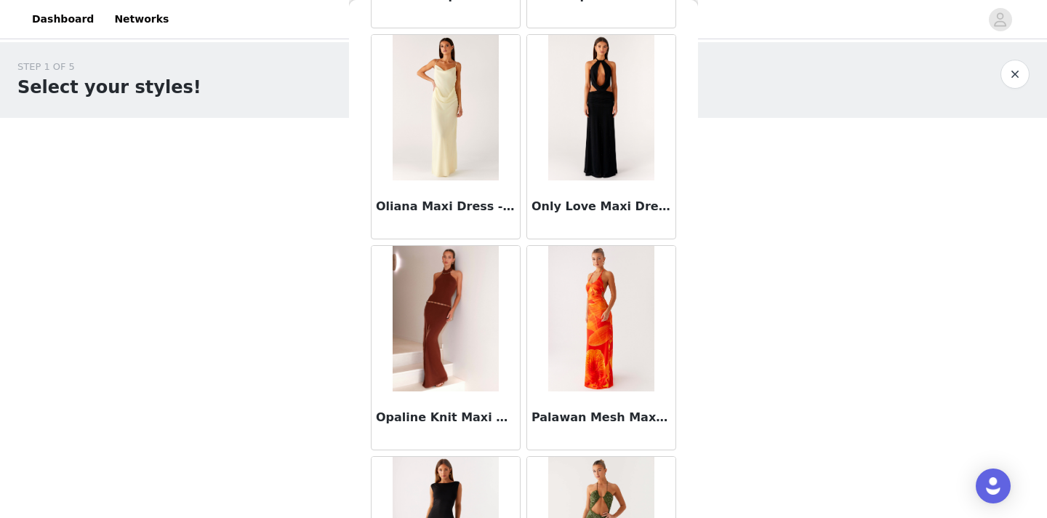
scroll to position [8032, 0]
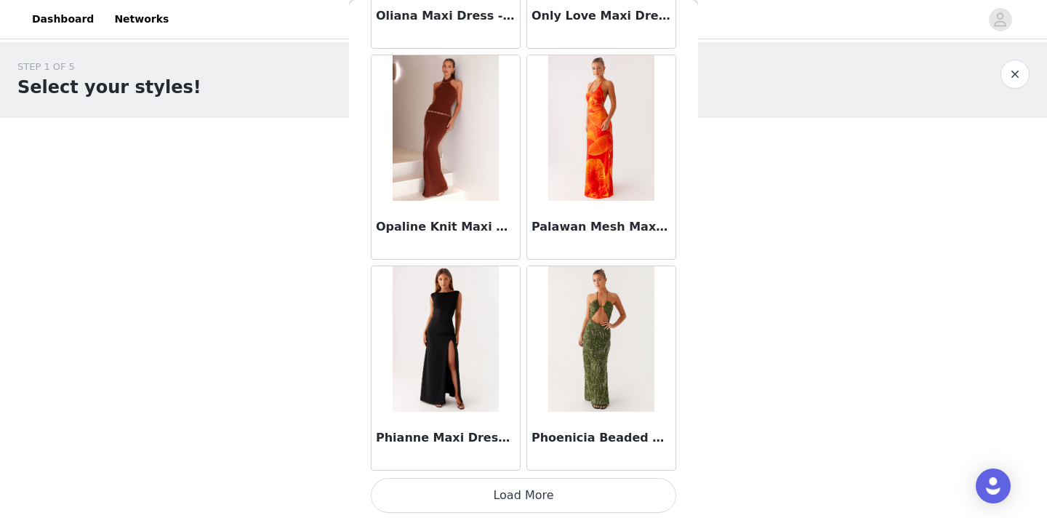
click at [544, 492] on button "Load More" at bounding box center [523, 495] width 305 height 35
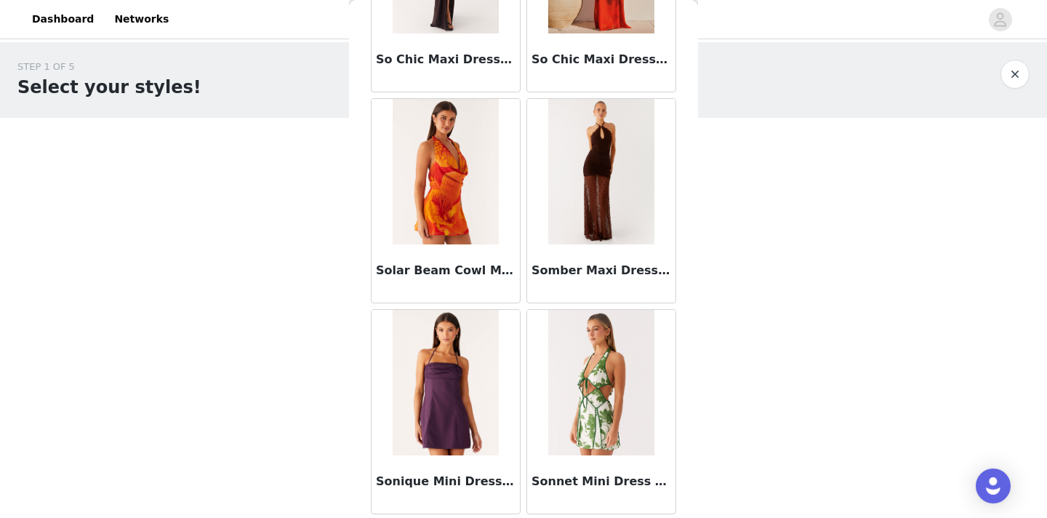
scroll to position [10143, 0]
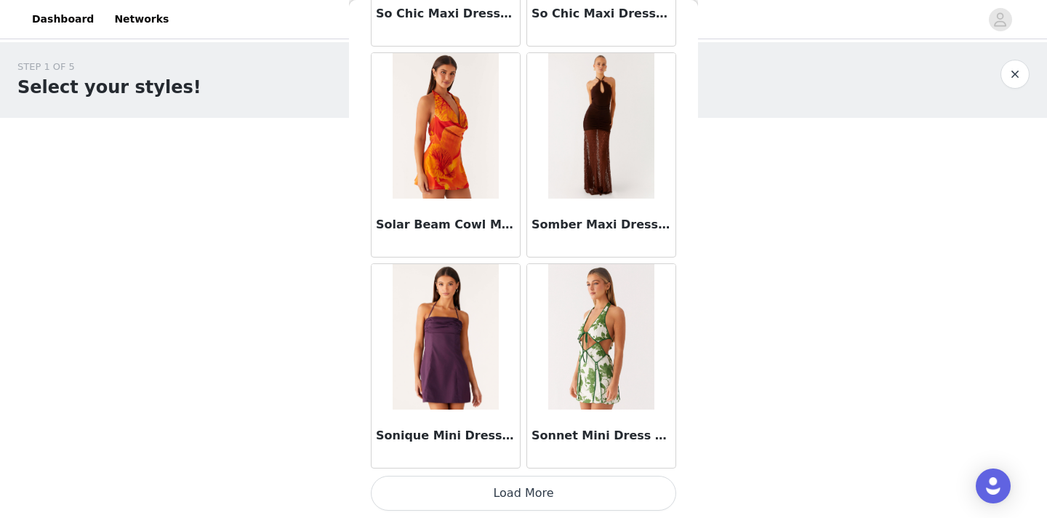
click at [510, 495] on button "Load More" at bounding box center [523, 493] width 305 height 35
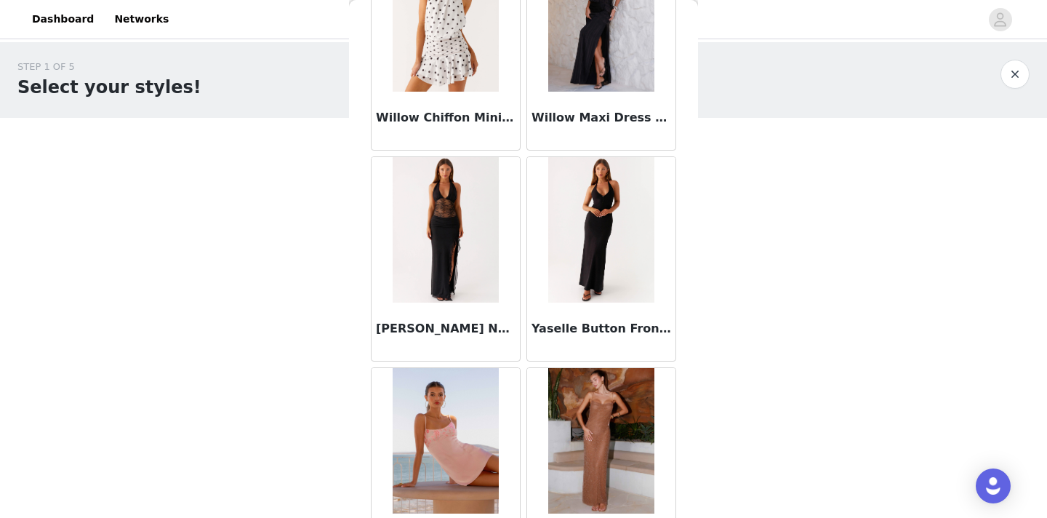
scroll to position [12251, 0]
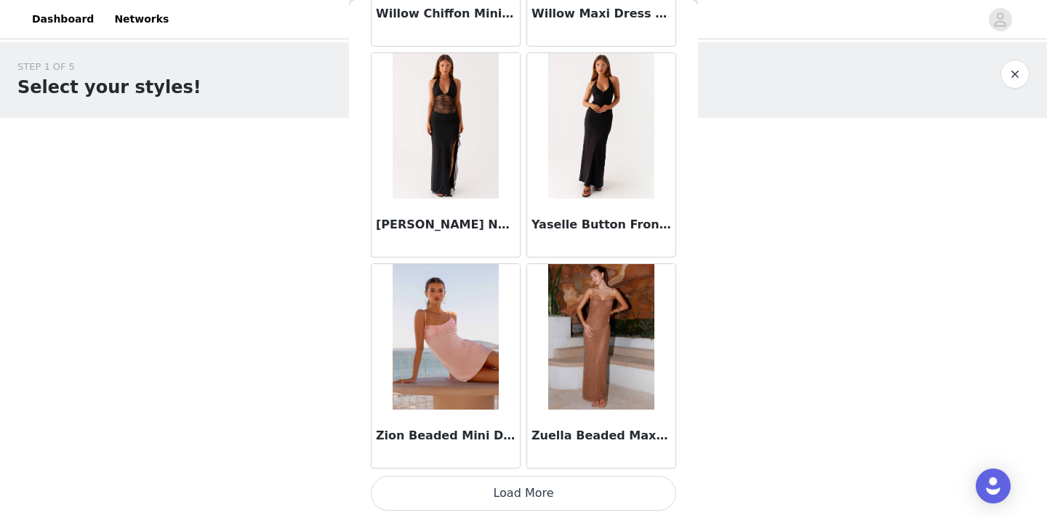
click at [534, 495] on button "Load More" at bounding box center [523, 493] width 305 height 35
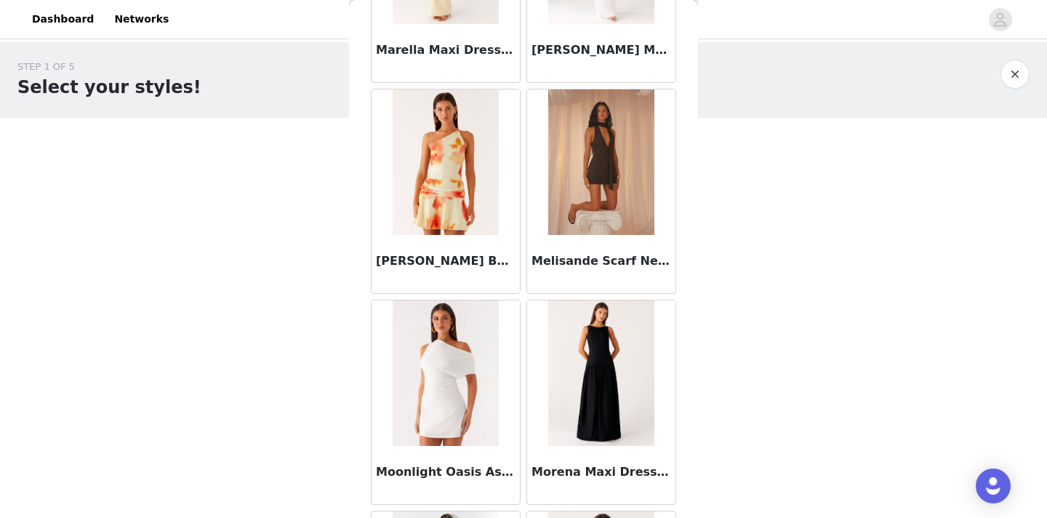
scroll to position [7150, 0]
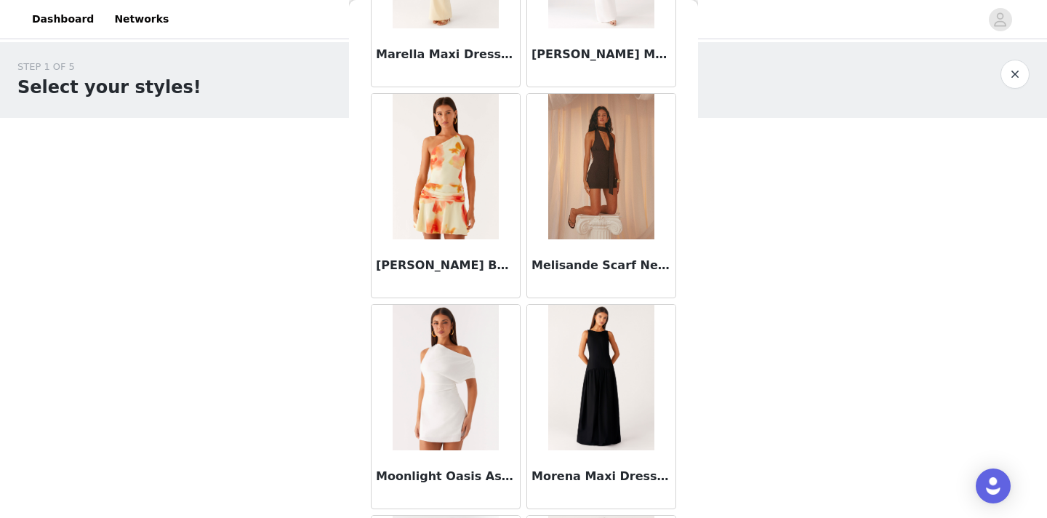
click at [600, 161] on img at bounding box center [600, 166] width 105 height 145
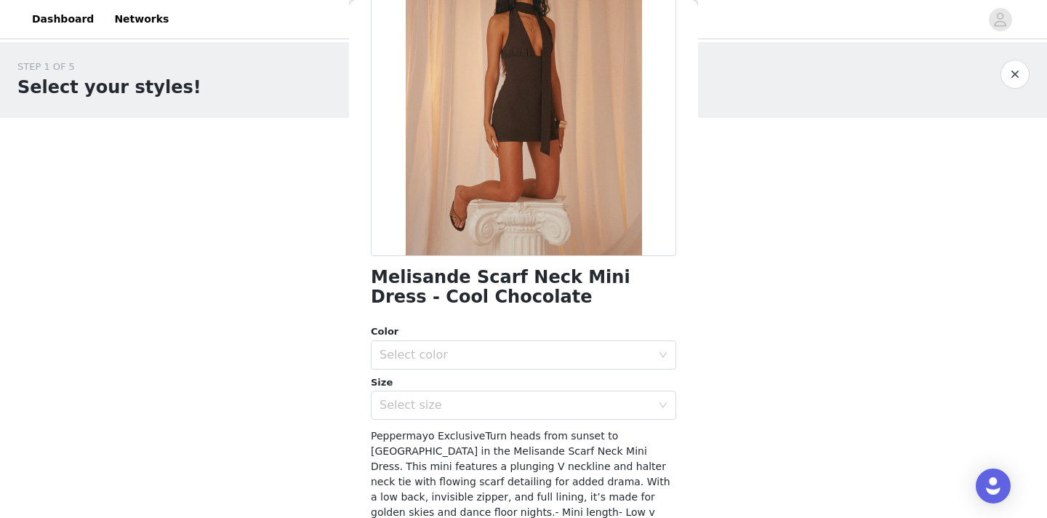
scroll to position [156, 0]
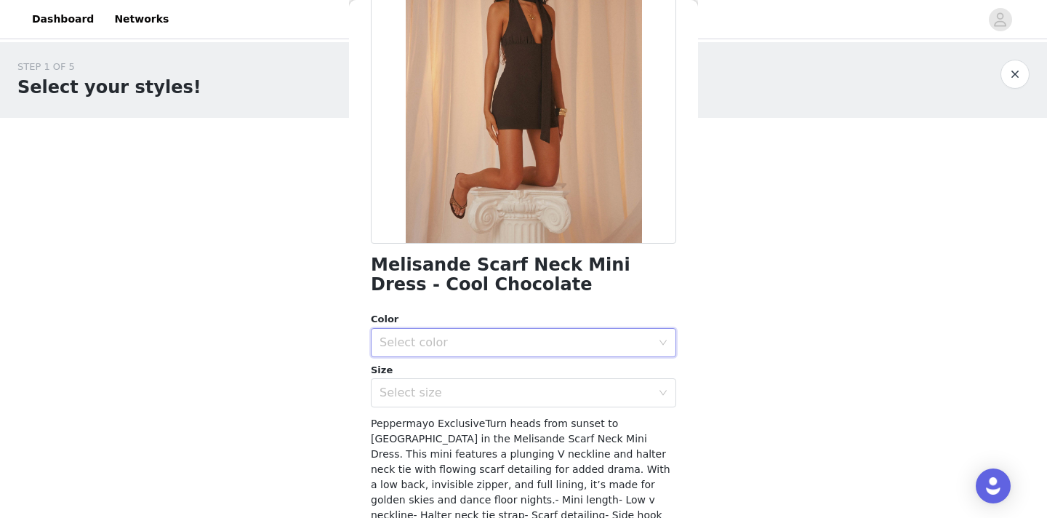
click at [508, 349] on div "Select color" at bounding box center [519, 343] width 279 height 28
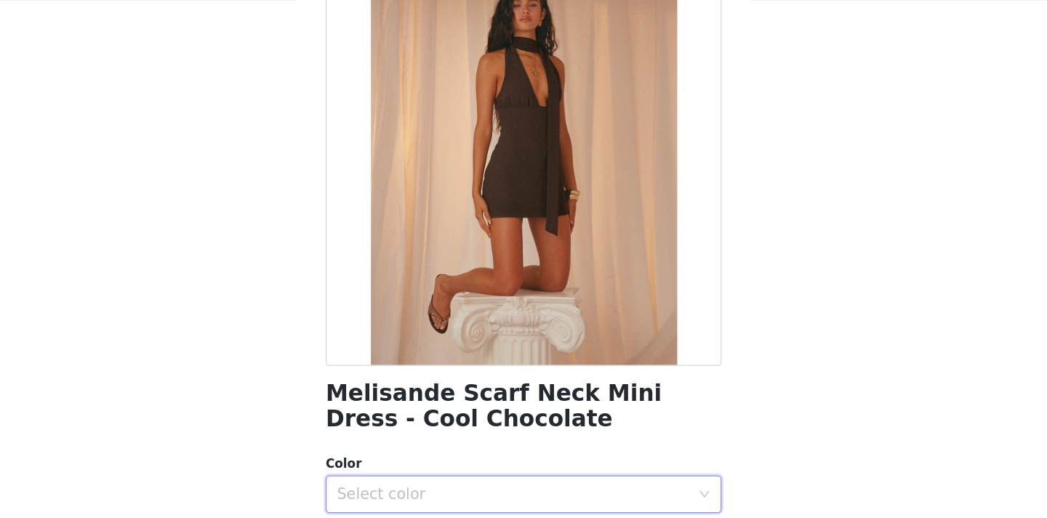
scroll to position [0, 0]
click at [414, 489] on div "Select color" at bounding box center [519, 499] width 279 height 28
click at [430, 492] on div "Select color" at bounding box center [516, 499] width 272 height 15
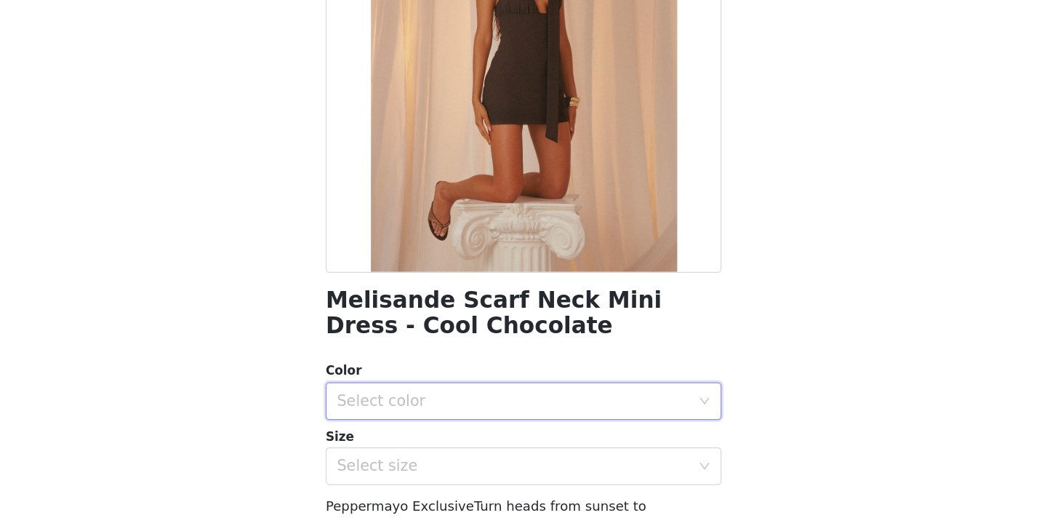
scroll to position [73, 0]
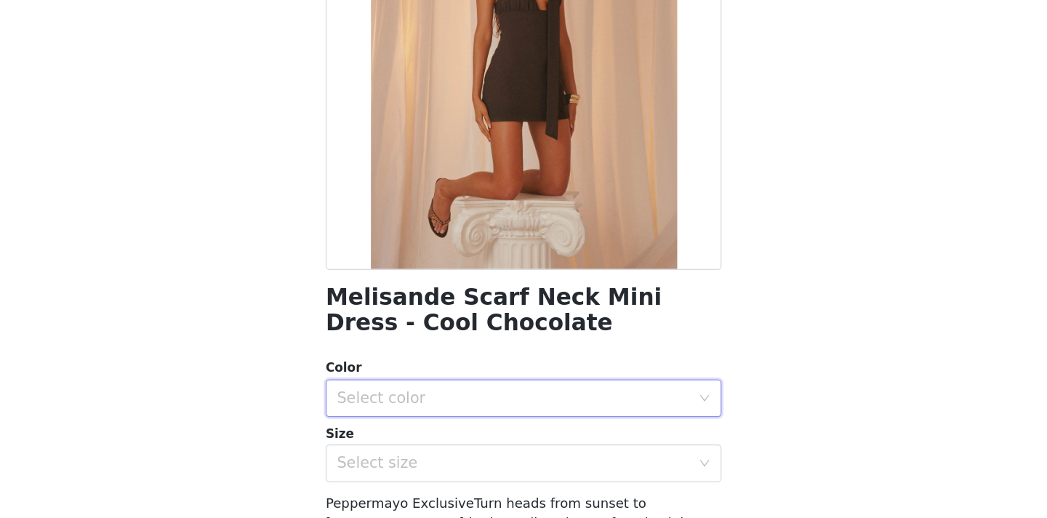
click at [530, 415] on div "Select color" at bounding box center [519, 426] width 279 height 28
click at [508, 457] on li "Cool Chocolate" at bounding box center [523, 457] width 305 height 23
click at [482, 470] on div "Select size" at bounding box center [516, 475] width 272 height 15
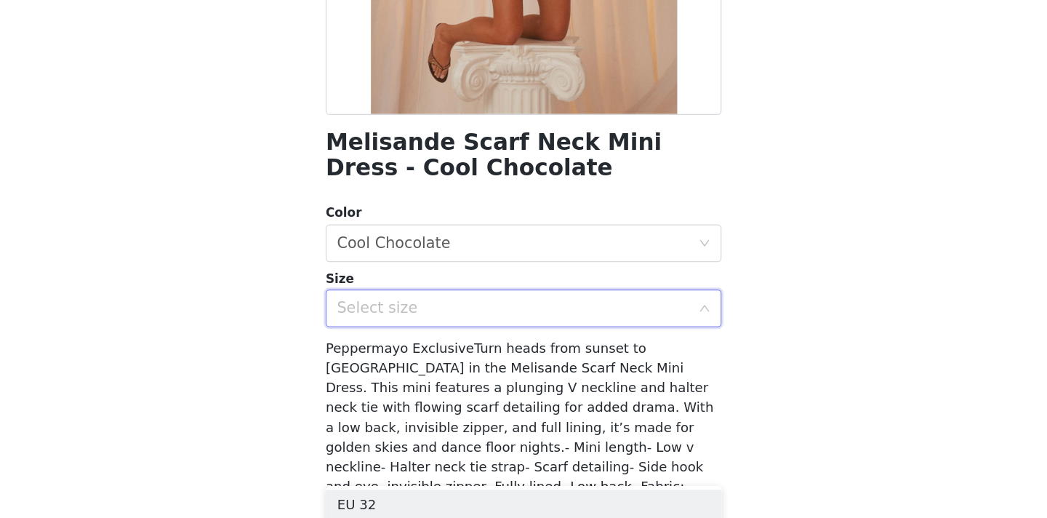
scroll to position [194, 0]
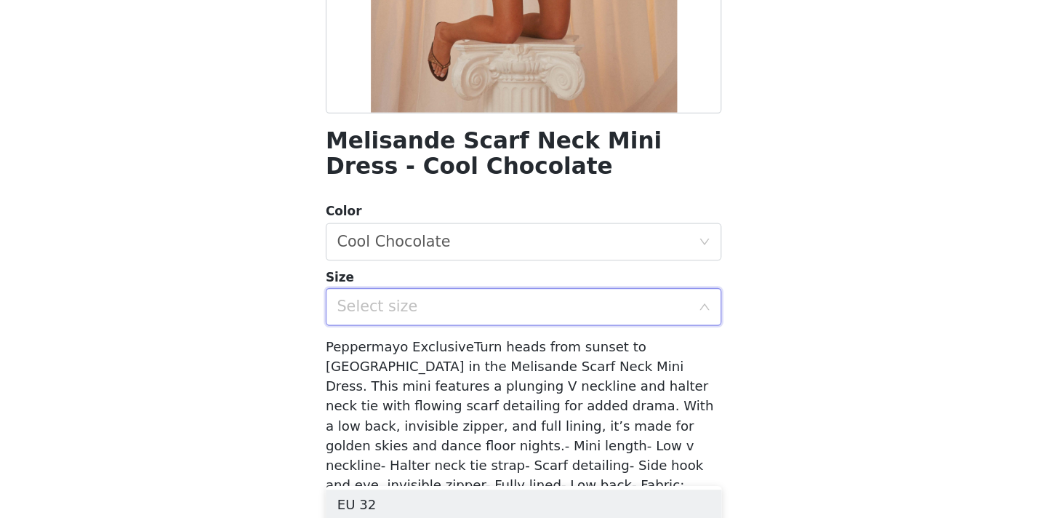
click at [469, 356] on div "Select size" at bounding box center [516, 355] width 272 height 15
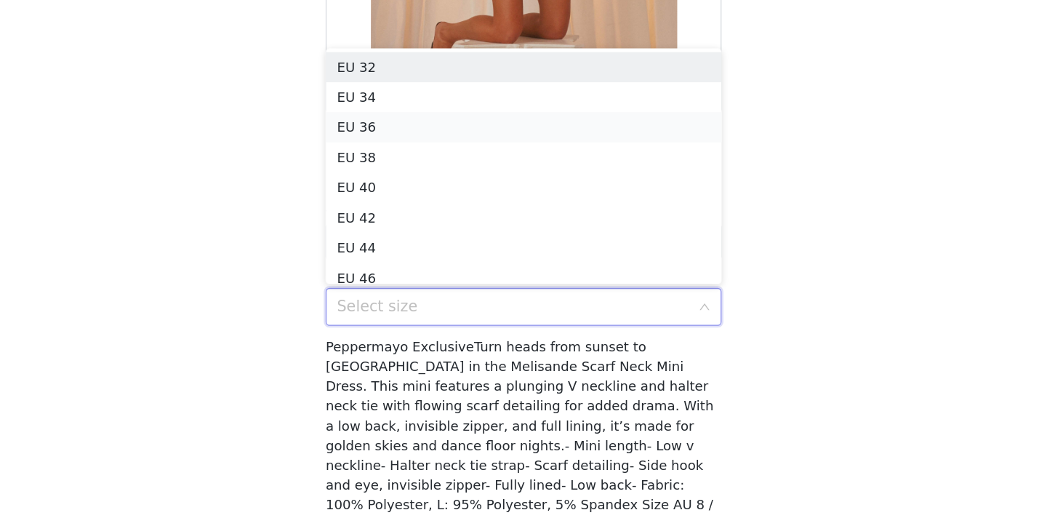
scroll to position [7, 0]
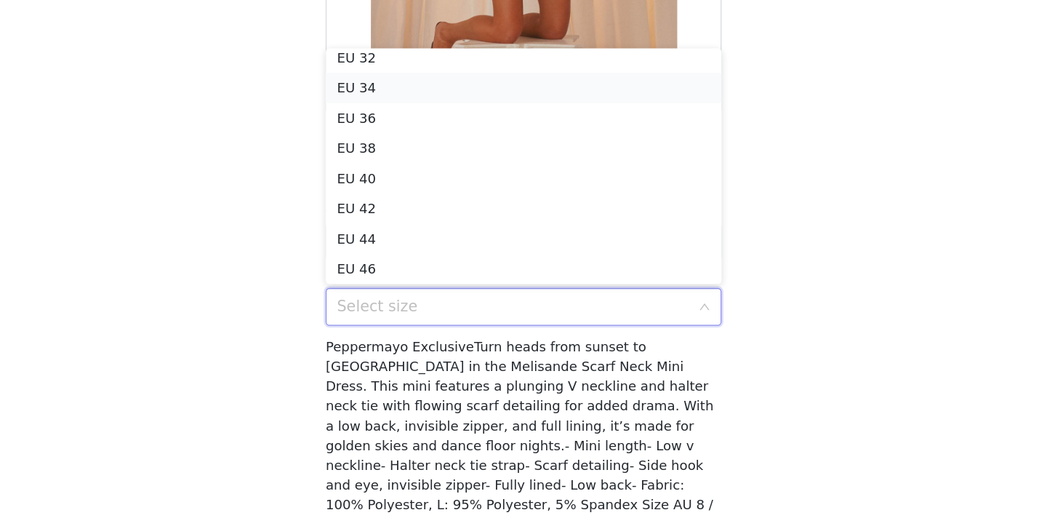
click at [447, 191] on li "EU 34" at bounding box center [523, 186] width 305 height 23
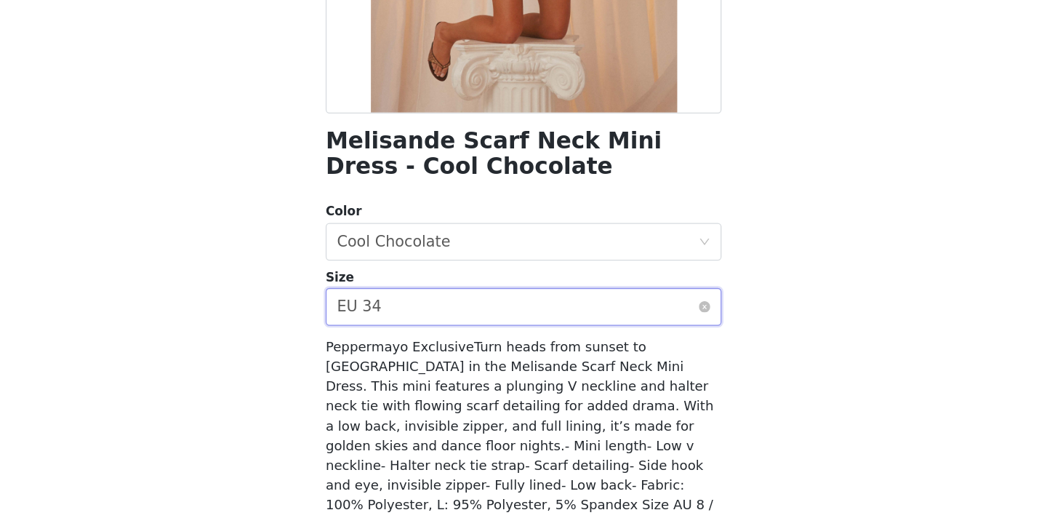
click at [470, 358] on div "Select size EU 34" at bounding box center [519, 355] width 279 height 28
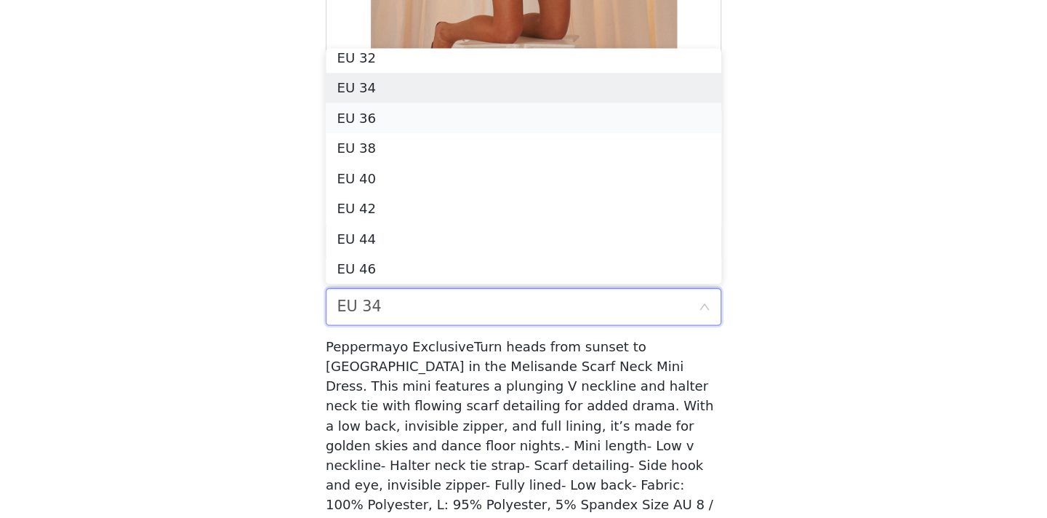
click at [448, 208] on li "EU 36" at bounding box center [523, 209] width 305 height 23
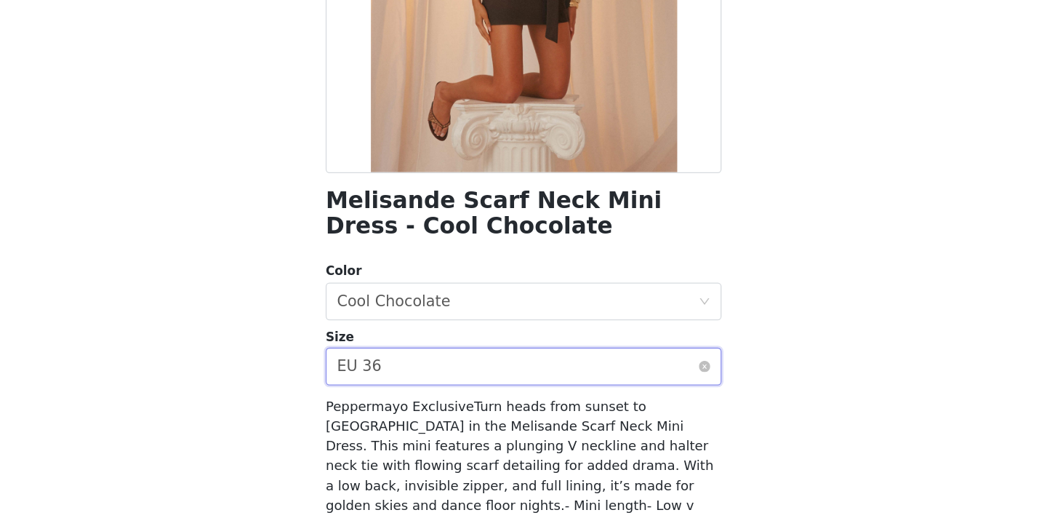
scroll to position [299, 0]
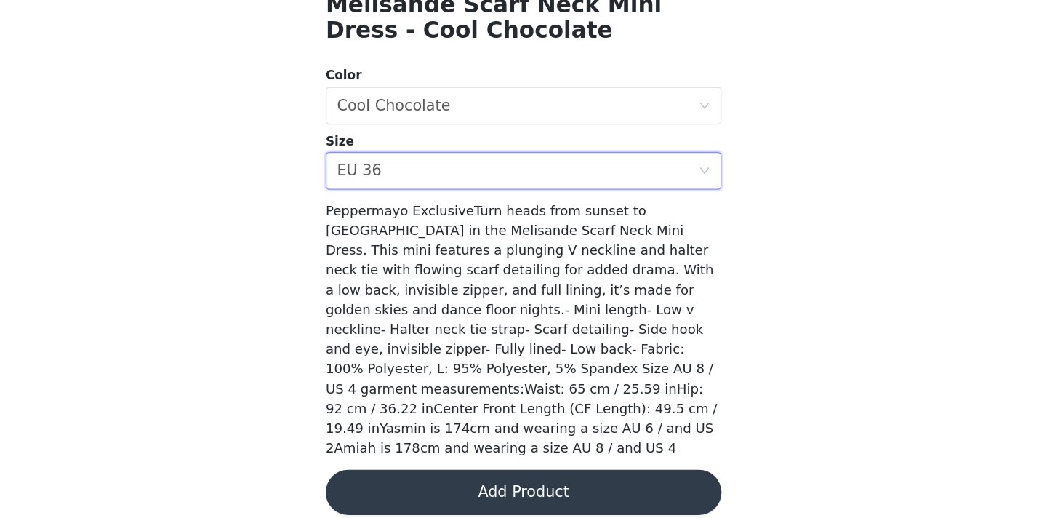
click at [556, 486] on button "Add Product" at bounding box center [523, 498] width 305 height 35
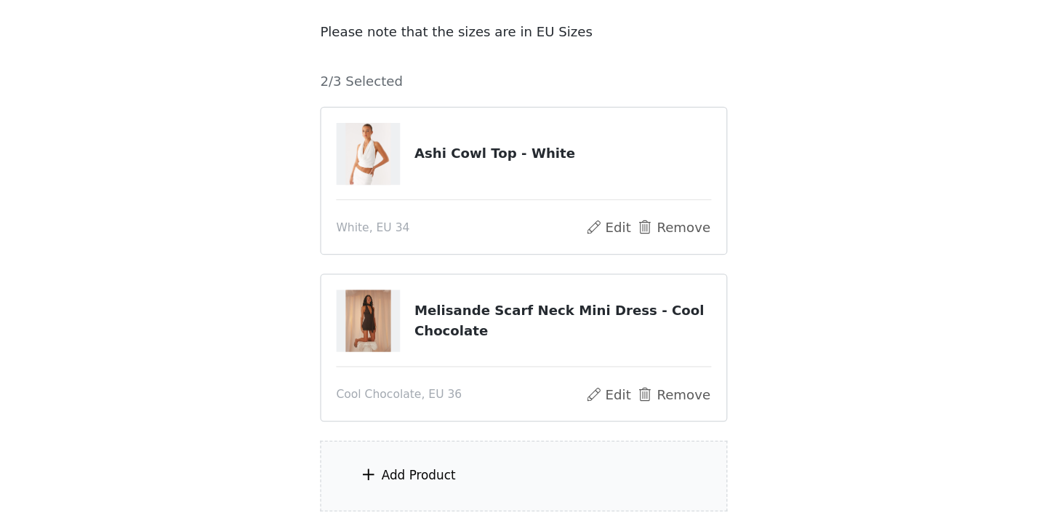
click at [475, 486] on div "Add Product" at bounding box center [523, 485] width 314 height 55
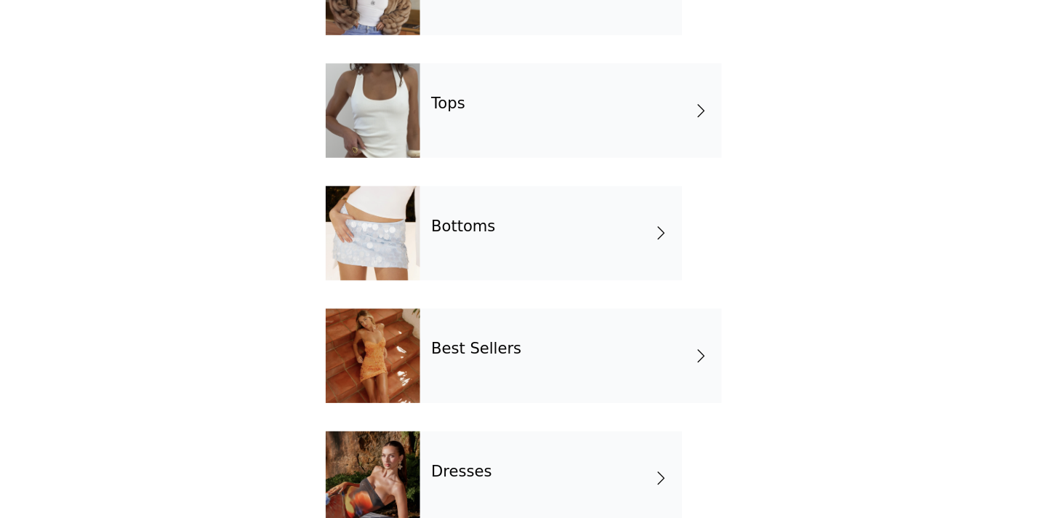
scroll to position [104, 0]
click at [463, 388] on h4 "Best Sellers" at bounding box center [487, 387] width 70 height 13
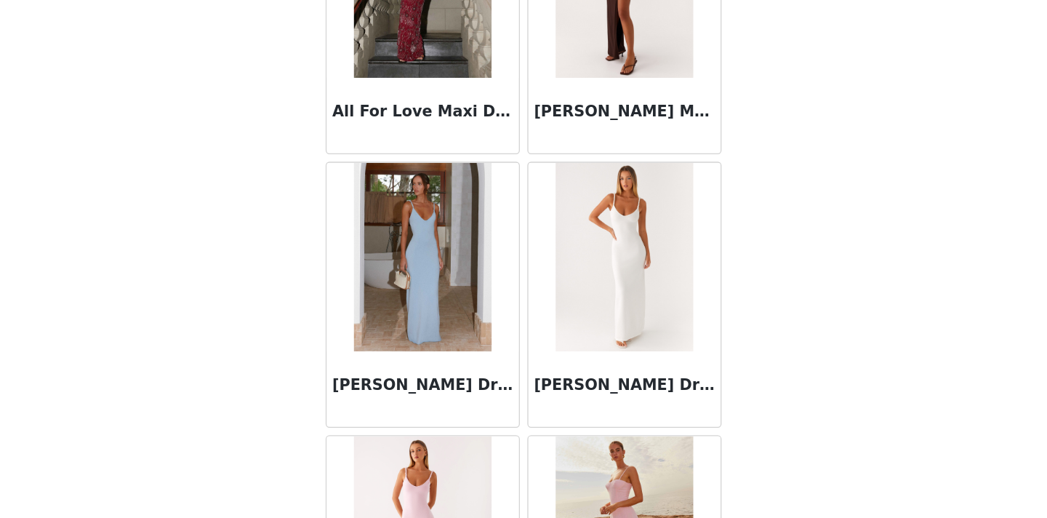
scroll to position [977, 0]
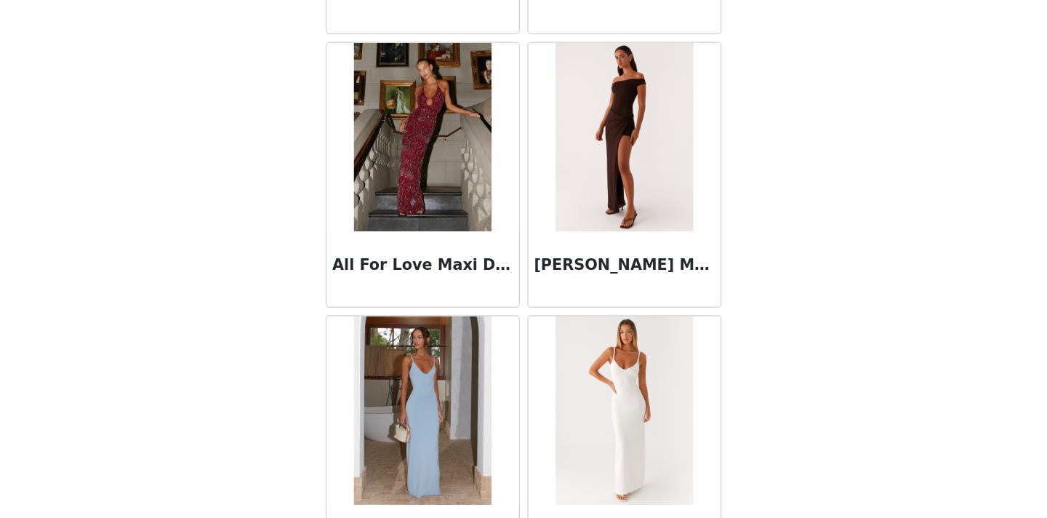
click at [439, 276] on img at bounding box center [445, 223] width 105 height 145
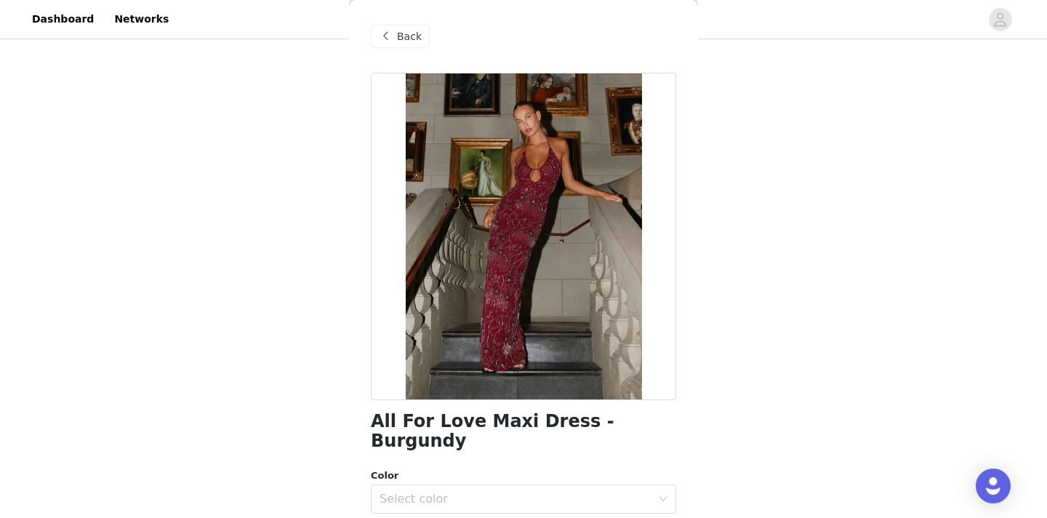
scroll to position [3, 0]
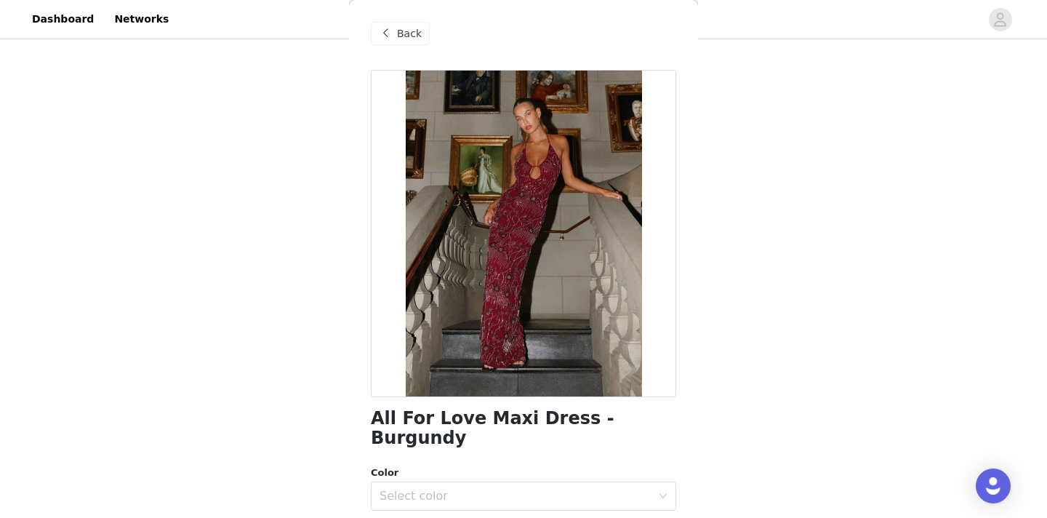
click at [420, 25] on div "Back" at bounding box center [400, 33] width 59 height 23
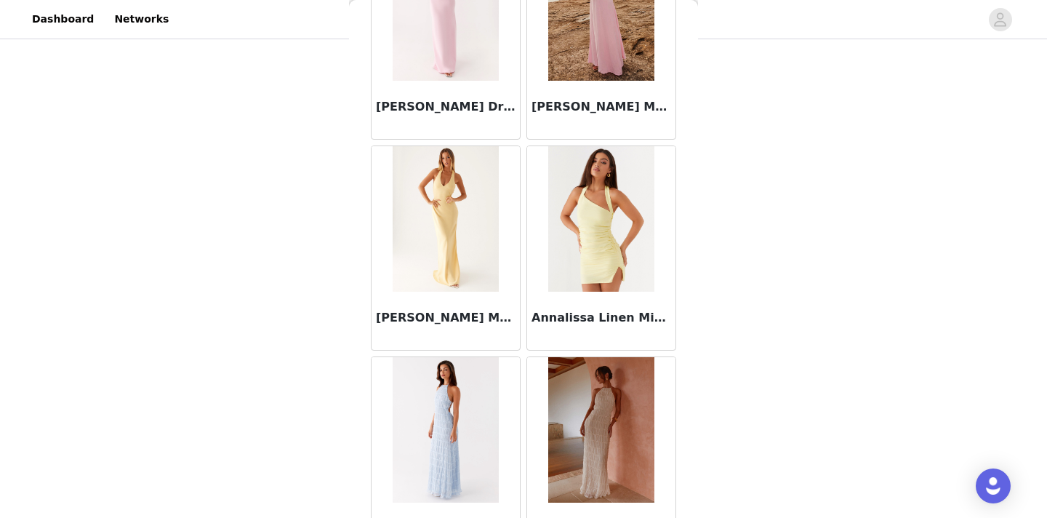
scroll to position [1707, 0]
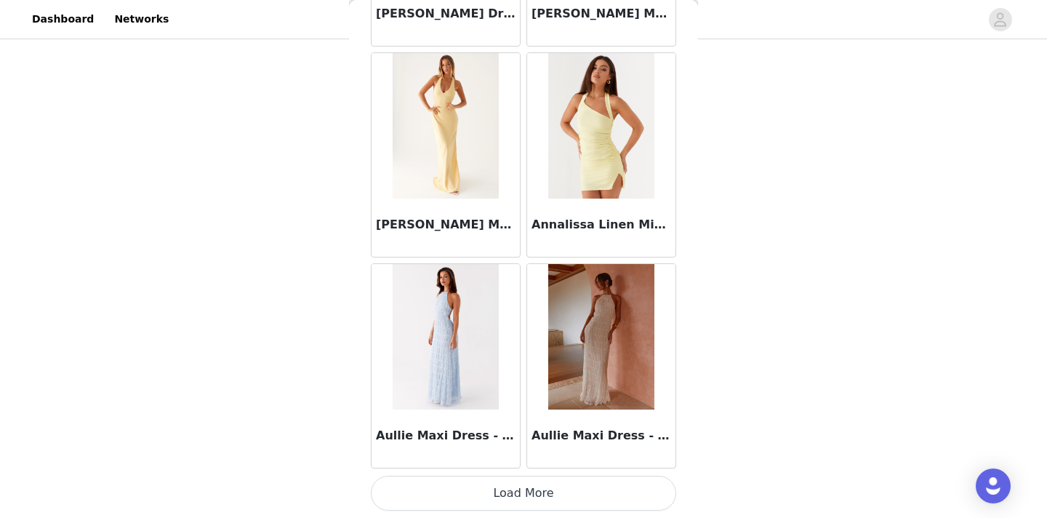
click at [500, 486] on button "Load More" at bounding box center [523, 493] width 305 height 35
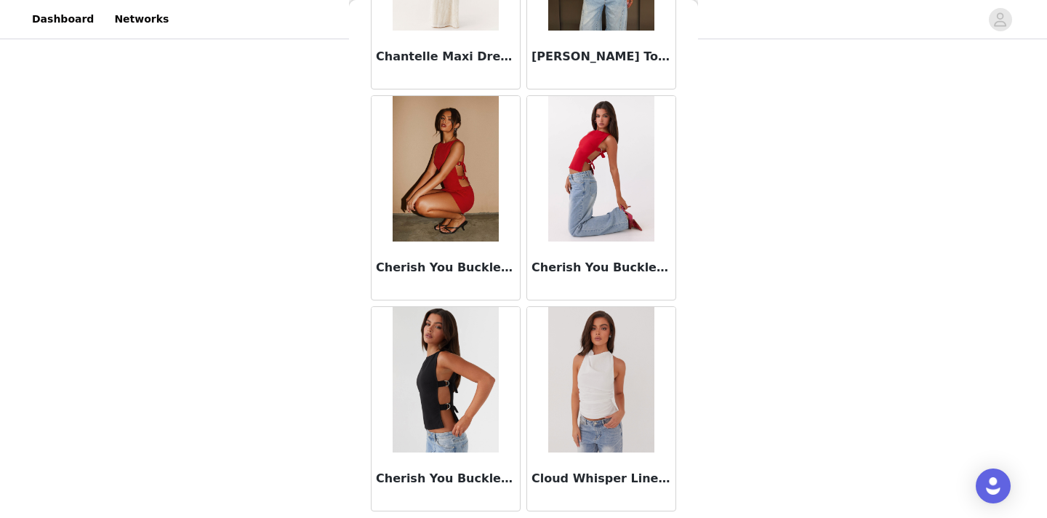
scroll to position [3816, 0]
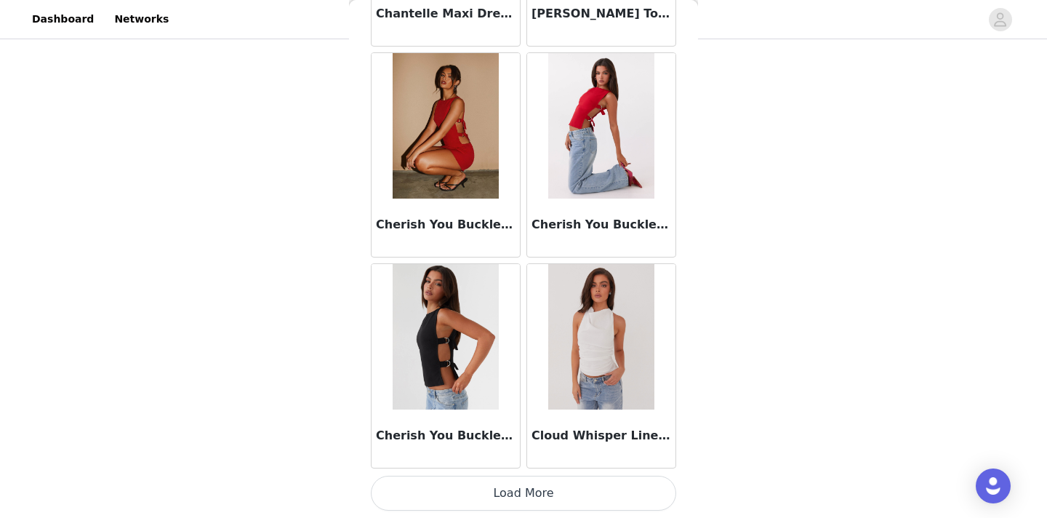
click at [574, 489] on button "Load More" at bounding box center [523, 493] width 305 height 35
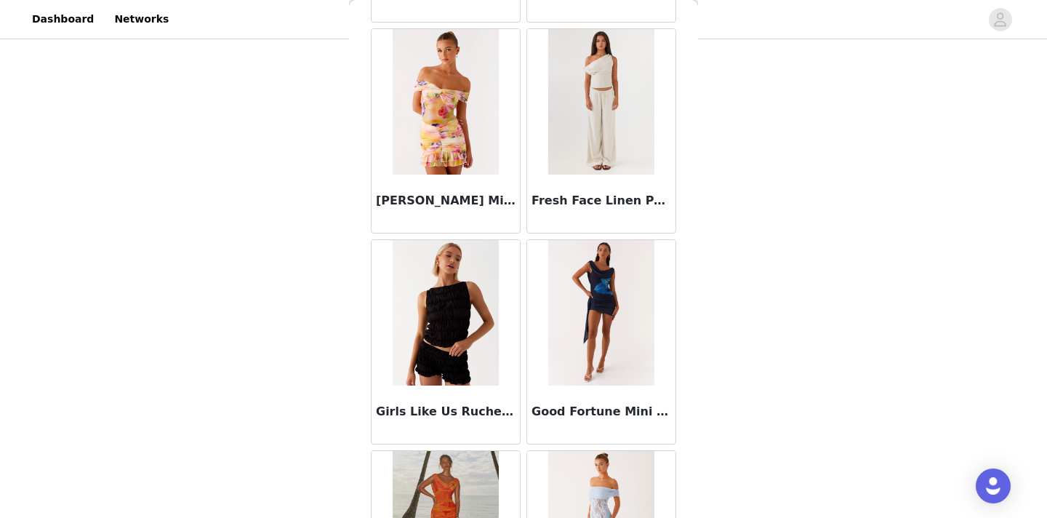
scroll to position [5772, 0]
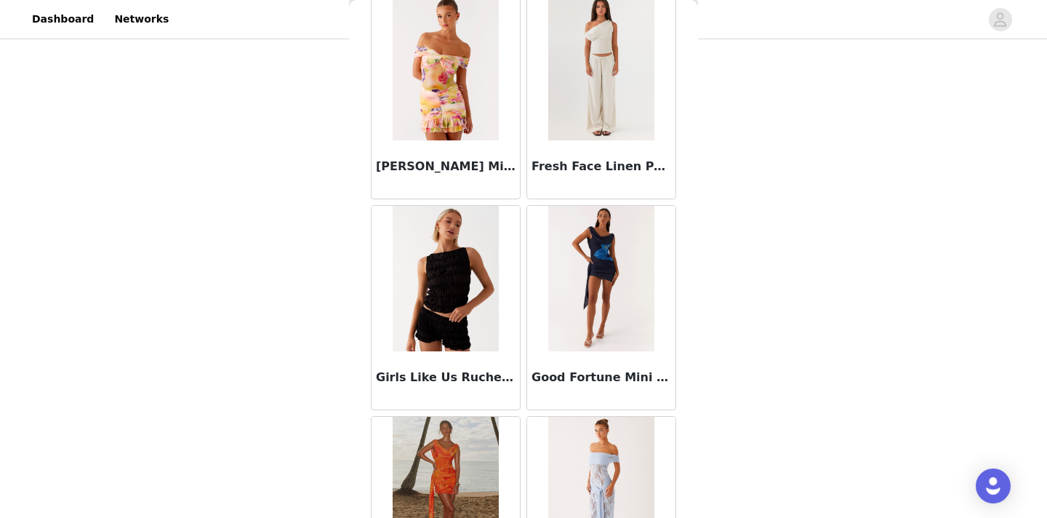
click at [638, 97] on img at bounding box center [600, 67] width 105 height 145
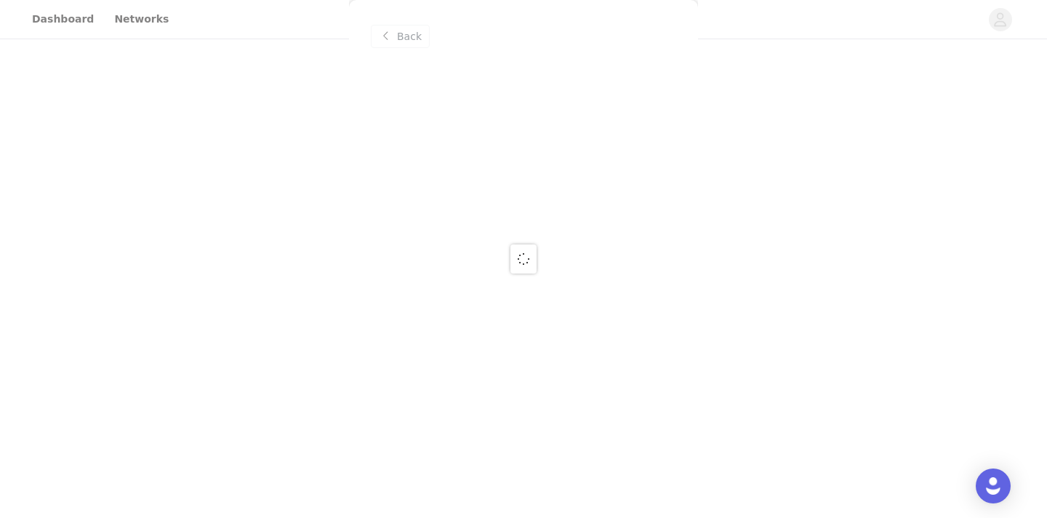
scroll to position [0, 0]
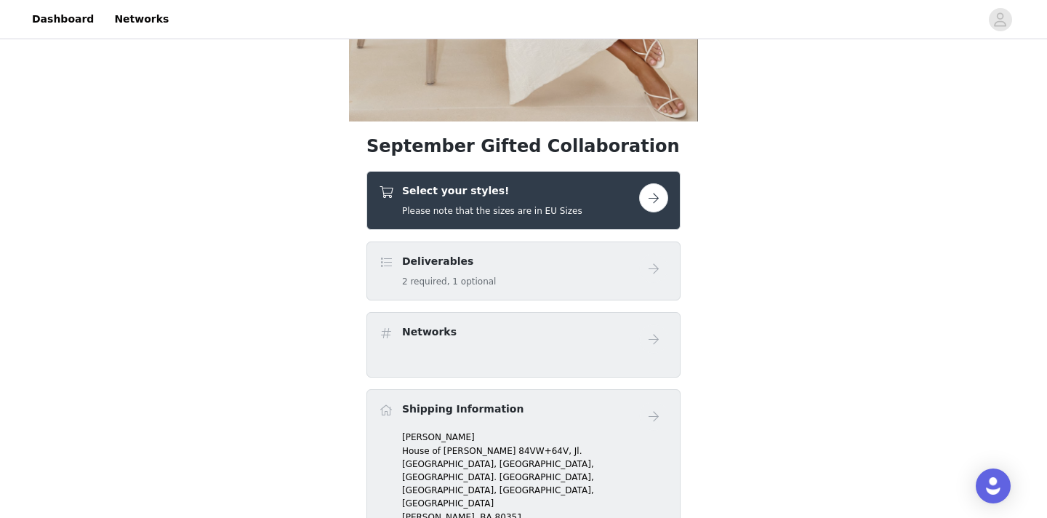
scroll to position [340, 0]
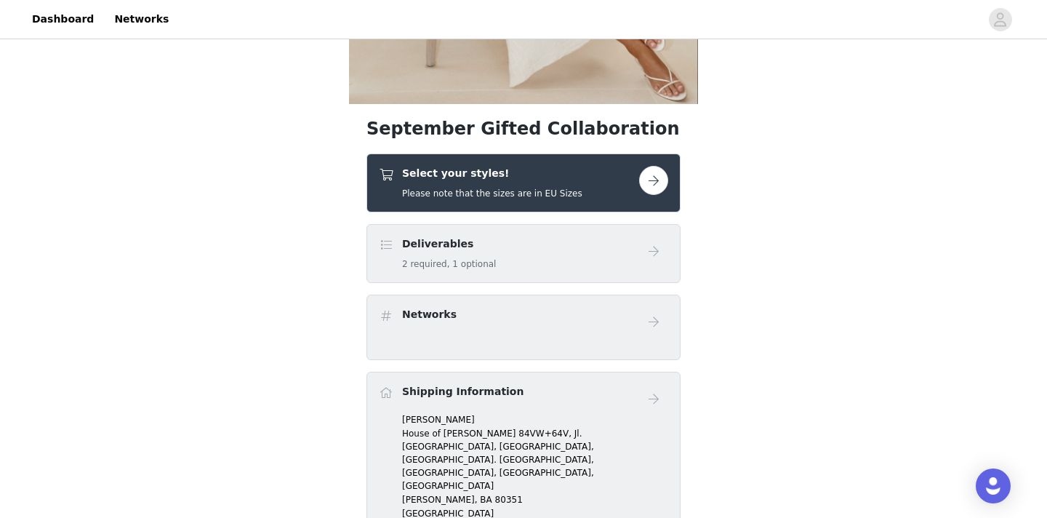
click at [660, 191] on button "button" at bounding box center [653, 180] width 29 height 29
